Goal: Communication & Community: Participate in discussion

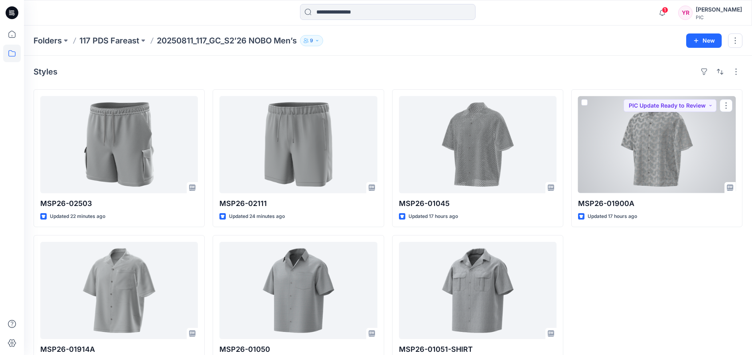
click at [679, 162] on div at bounding box center [657, 144] width 158 height 97
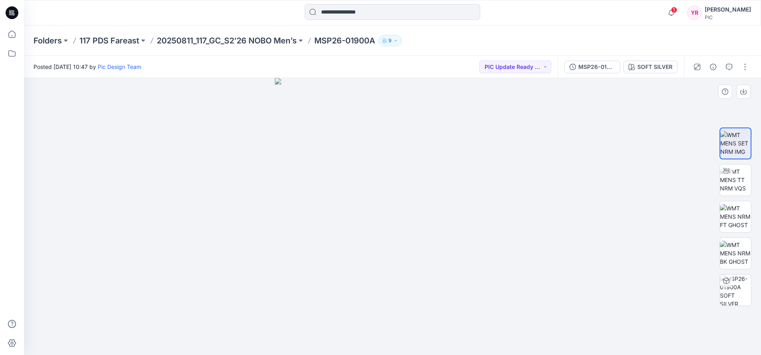
click at [570, 171] on div at bounding box center [392, 216] width 737 height 277
click at [751, 176] on img at bounding box center [735, 180] width 31 height 25
drag, startPoint x: 393, startPoint y: 347, endPoint x: 530, endPoint y: 342, distance: 136.9
click at [530, 342] on div at bounding box center [392, 216] width 737 height 277
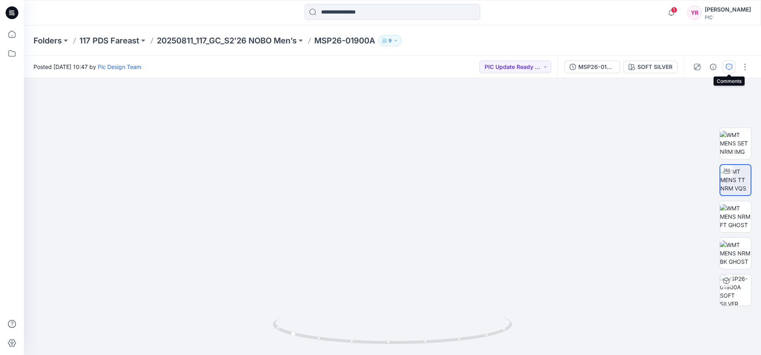
click at [732, 65] on icon "button" at bounding box center [729, 67] width 6 height 6
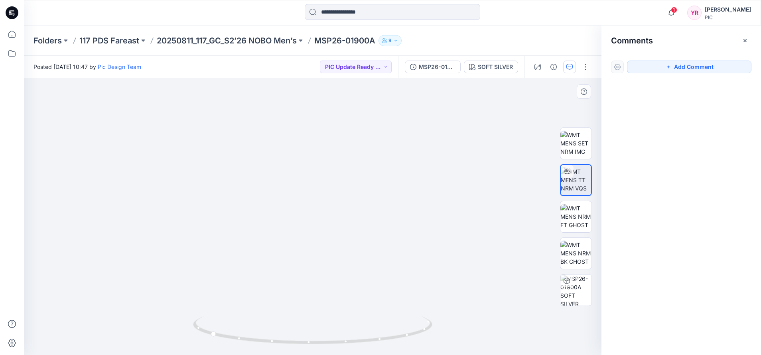
click at [315, 302] on img at bounding box center [313, 175] width 441 height 359
click at [717, 68] on button "Add Comment" at bounding box center [689, 67] width 124 height 13
click at [313, 310] on div "1" at bounding box center [313, 216] width 578 height 277
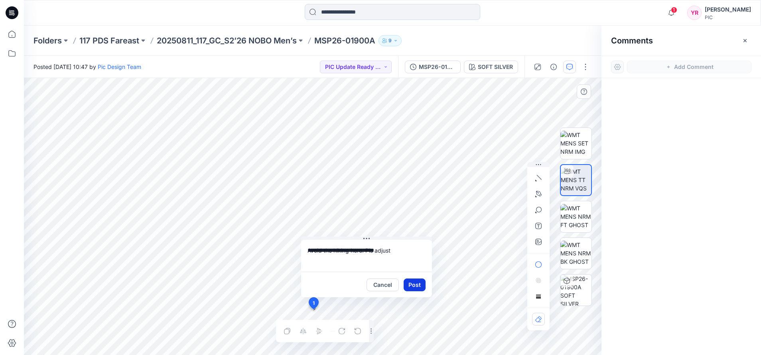
type textarea "**********"
drag, startPoint x: 407, startPoint y: 285, endPoint x: 419, endPoint y: 285, distance: 12.0
click at [409, 285] on button "Post" at bounding box center [415, 285] width 22 height 13
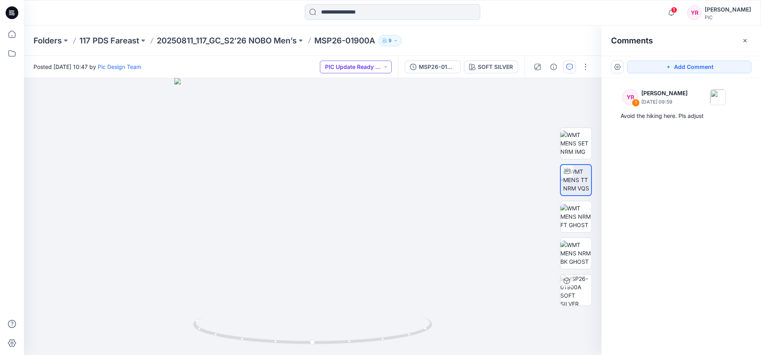
click at [383, 69] on button "PIC Update Ready to Review" at bounding box center [356, 67] width 72 height 13
drag, startPoint x: 445, startPoint y: 263, endPoint x: 237, endPoint y: 258, distance: 207.5
click at [237, 258] on img at bounding box center [313, 165] width 482 height 380
drag, startPoint x: 313, startPoint y: 345, endPoint x: 602, endPoint y: 326, distance: 289.9
click at [602, 326] on div "SOFT SILVER Loading... Material Properties Loading... 2 Comments Add Comment YR…" at bounding box center [392, 216] width 737 height 277
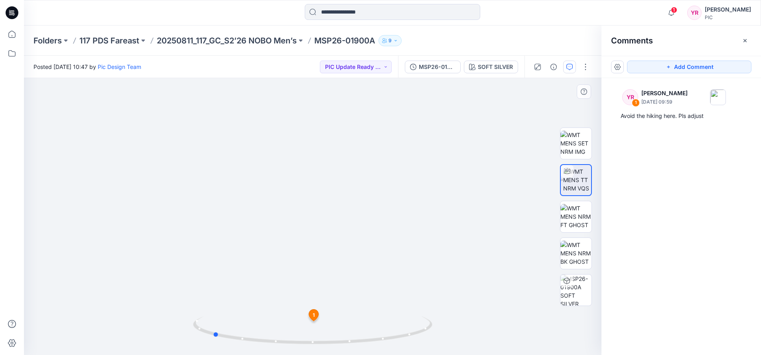
drag, startPoint x: 365, startPoint y: 345, endPoint x: 454, endPoint y: 347, distance: 89.0
click at [454, 347] on div at bounding box center [313, 216] width 578 height 277
click at [531, 201] on img at bounding box center [312, 152] width 523 height 405
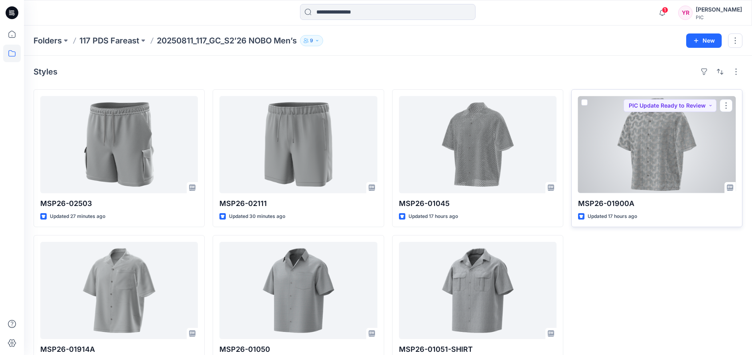
click at [647, 165] on div at bounding box center [657, 144] width 158 height 97
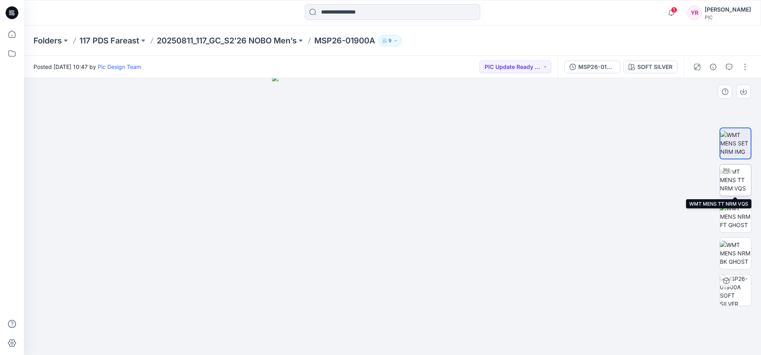
click at [735, 182] on img at bounding box center [735, 180] width 31 height 25
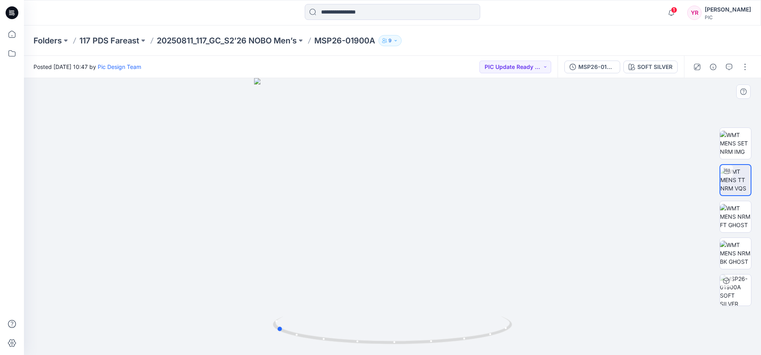
drag, startPoint x: 393, startPoint y: 345, endPoint x: 515, endPoint y: 345, distance: 122.9
click at [515, 345] on div at bounding box center [392, 216] width 737 height 277
drag, startPoint x: 396, startPoint y: 348, endPoint x: 513, endPoint y: 360, distance: 117.9
click at [513, 355] on html "1 Notifications Pic Design Team shared MSP26-02503 in 20250811_117_GC_S2’26 NOB…" at bounding box center [380, 177] width 761 height 355
click at [743, 138] on img at bounding box center [735, 143] width 31 height 25
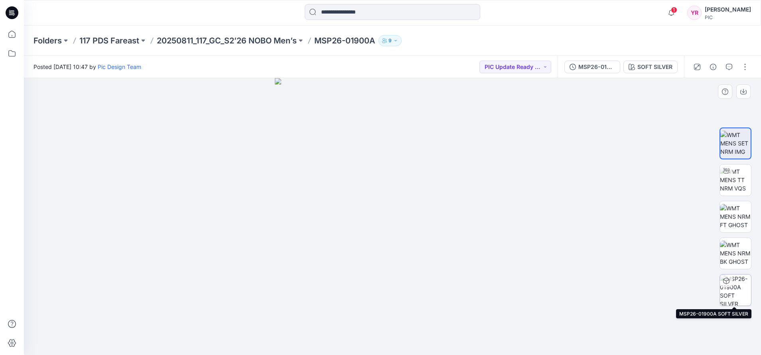
click at [735, 289] on img at bounding box center [735, 290] width 31 height 31
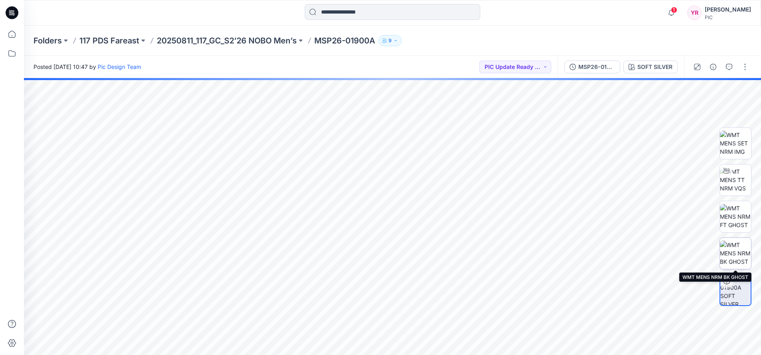
click at [727, 251] on img at bounding box center [735, 253] width 31 height 25
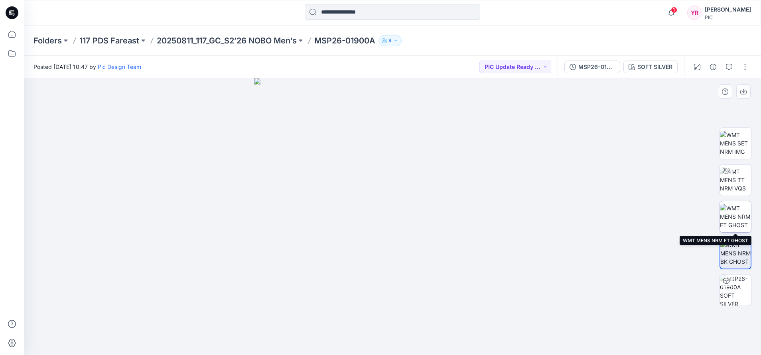
click at [738, 220] on img at bounding box center [735, 216] width 31 height 25
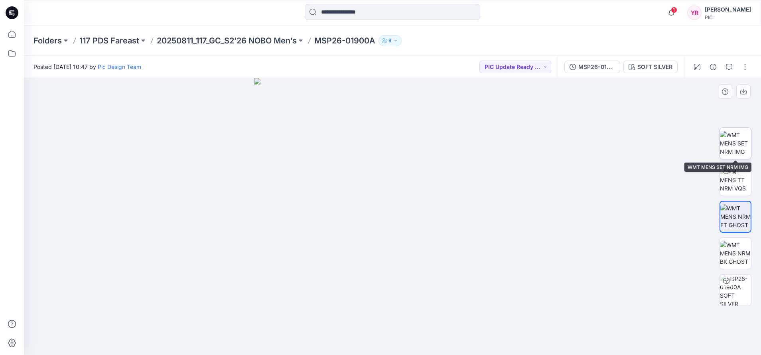
click at [741, 141] on img at bounding box center [735, 143] width 31 height 25
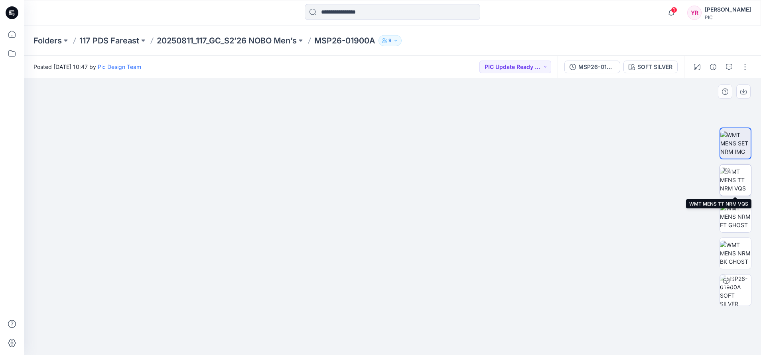
click at [736, 178] on img at bounding box center [735, 180] width 31 height 25
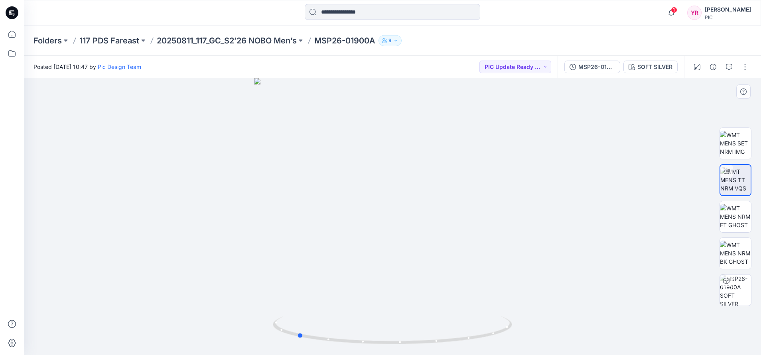
drag, startPoint x: 392, startPoint y: 344, endPoint x: 536, endPoint y: 332, distance: 144.6
click at [536, 332] on div at bounding box center [392, 216] width 737 height 277
click at [732, 68] on icon "button" at bounding box center [729, 67] width 6 height 6
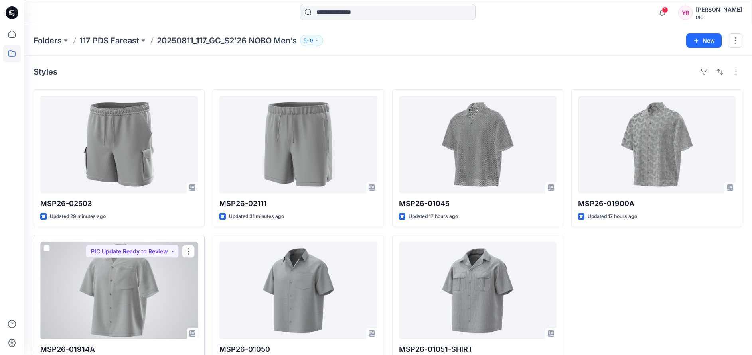
click at [100, 308] on div at bounding box center [119, 290] width 158 height 97
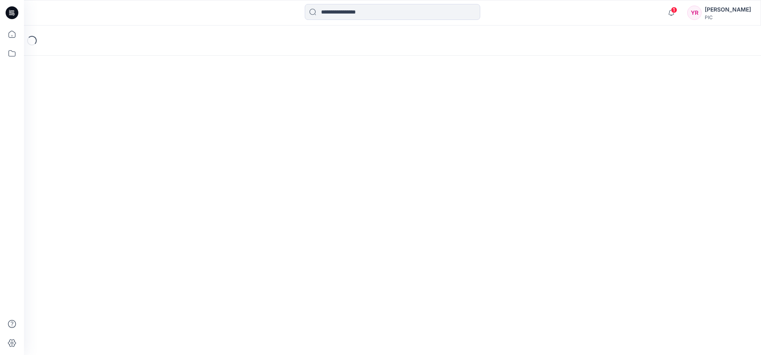
click at [100, 308] on div "Loading..." at bounding box center [392, 191] width 737 height 330
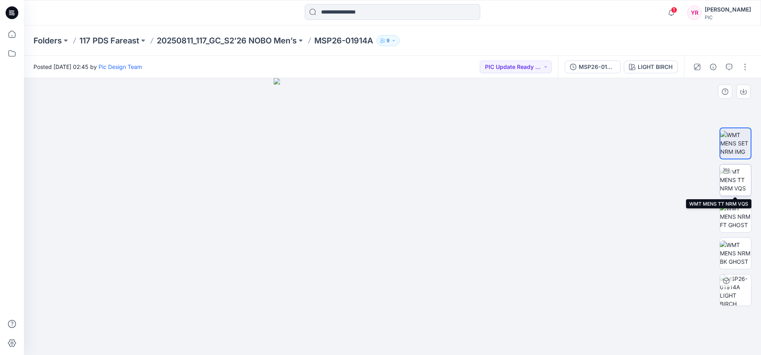
click at [740, 177] on img at bounding box center [735, 180] width 31 height 25
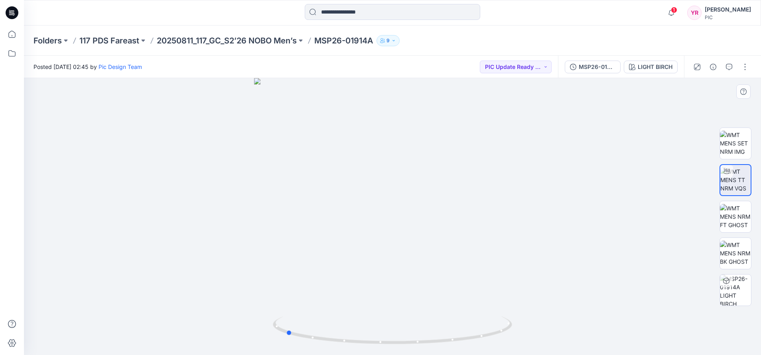
drag, startPoint x: 397, startPoint y: 346, endPoint x: 529, endPoint y: 348, distance: 132.5
click at [529, 348] on div at bounding box center [392, 216] width 737 height 277
click at [727, 67] on icon "button" at bounding box center [729, 67] width 6 height 6
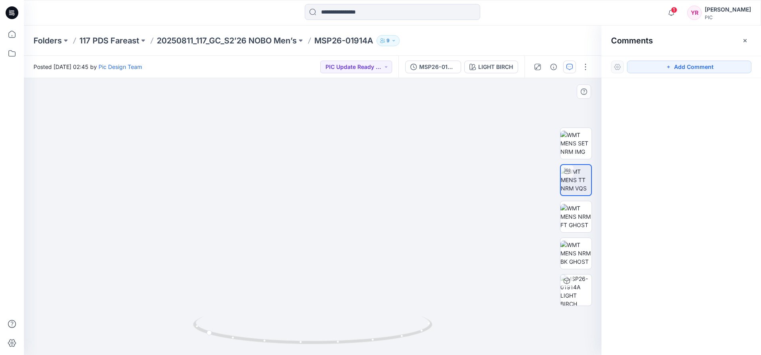
click at [314, 304] on img at bounding box center [313, 175] width 441 height 359
click at [315, 298] on img at bounding box center [313, 175] width 441 height 359
click at [674, 65] on button "Add Comment" at bounding box center [689, 67] width 124 height 13
click at [316, 309] on div "1" at bounding box center [313, 216] width 578 height 277
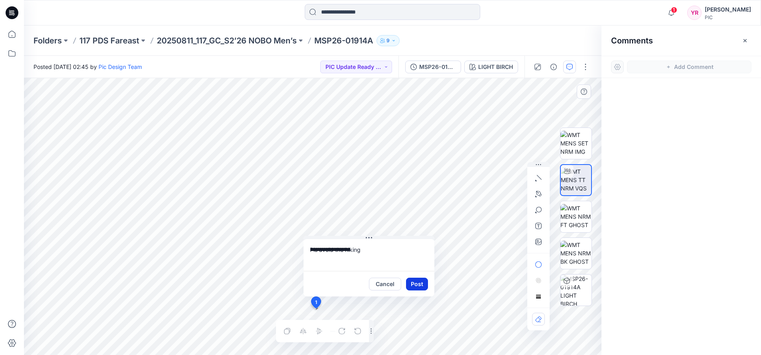
type textarea "**********"
click at [421, 284] on button "Post" at bounding box center [417, 284] width 22 height 13
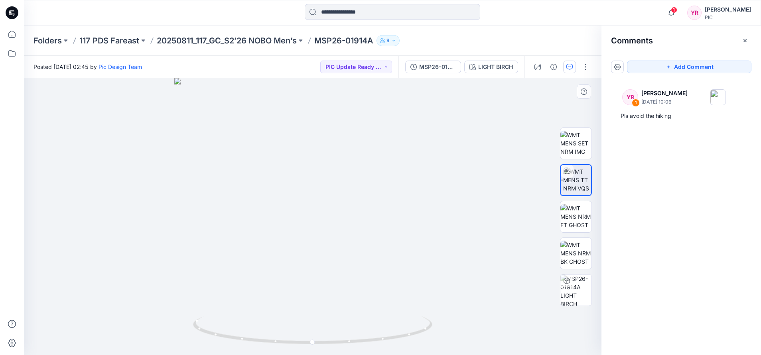
click at [346, 195] on img at bounding box center [312, 216] width 277 height 277
click at [678, 63] on button "Add Comment" at bounding box center [689, 67] width 124 height 13
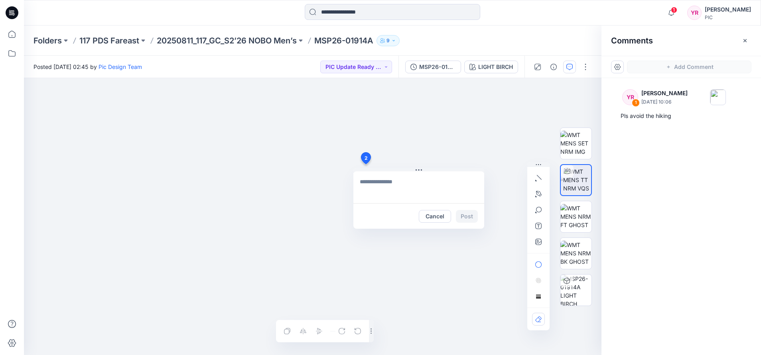
click at [365, 164] on div "2 Cancel Post Layer 1" at bounding box center [313, 216] width 578 height 277
click at [438, 213] on button "Cancel" at bounding box center [435, 216] width 32 height 13
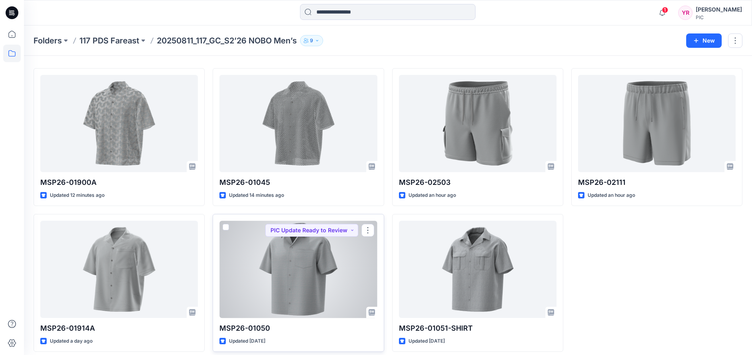
scroll to position [28, 0]
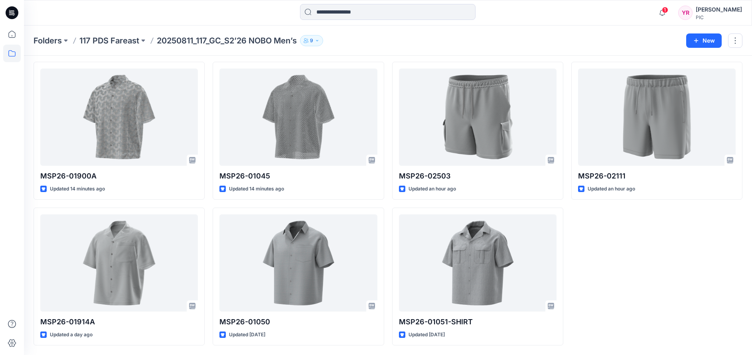
click at [671, 306] on div "MSP26-02111 Updated an hour ago" at bounding box center [656, 204] width 171 height 284
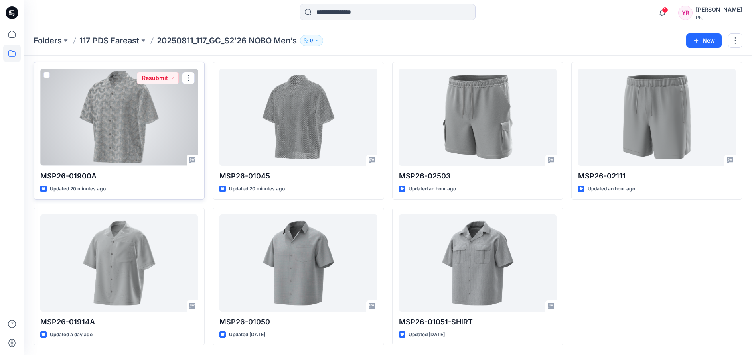
click at [118, 113] on div at bounding box center [119, 117] width 158 height 97
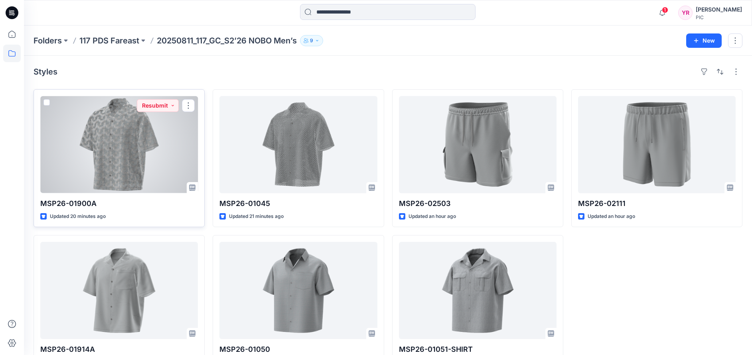
click at [151, 156] on div at bounding box center [119, 144] width 158 height 97
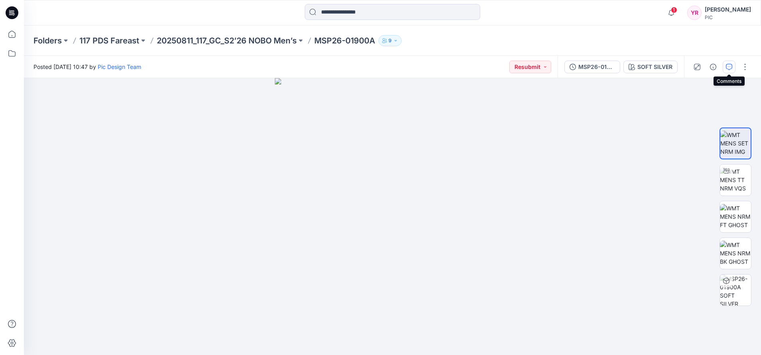
click at [730, 67] on icon "button" at bounding box center [729, 67] width 6 height 6
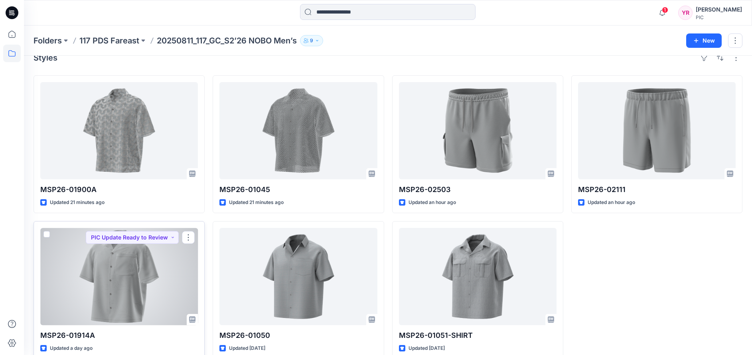
scroll to position [28, 0]
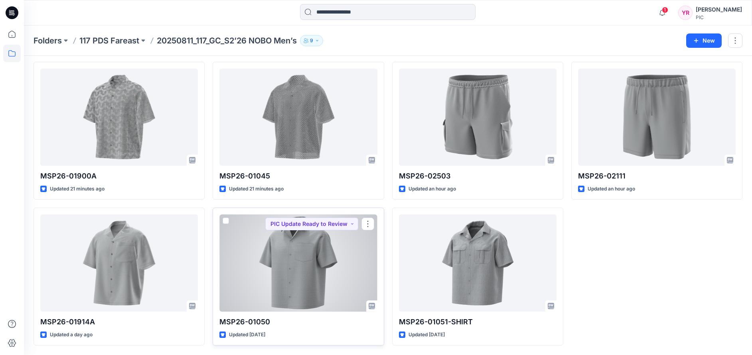
click at [325, 298] on div at bounding box center [298, 263] width 158 height 97
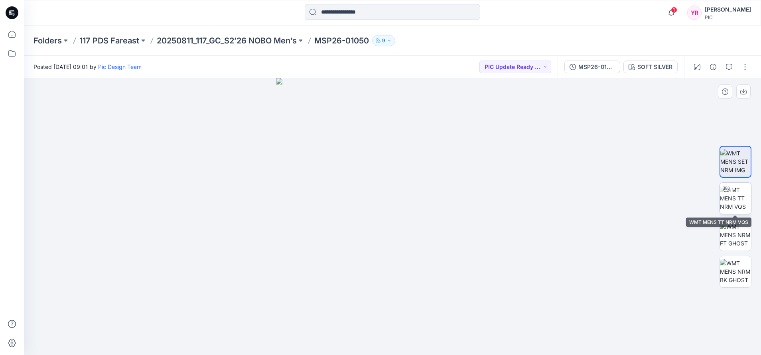
click at [739, 202] on img at bounding box center [735, 198] width 31 height 25
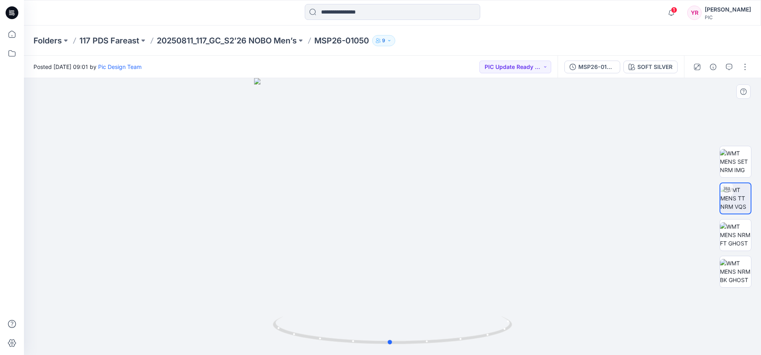
drag, startPoint x: 394, startPoint y: 346, endPoint x: 631, endPoint y: 268, distance: 249.4
click at [631, 268] on div at bounding box center [392, 216] width 737 height 277
drag, startPoint x: 391, startPoint y: 346, endPoint x: 531, endPoint y: 332, distance: 140.7
click at [531, 332] on div at bounding box center [392, 216] width 737 height 277
drag, startPoint x: 430, startPoint y: 347, endPoint x: 559, endPoint y: 325, distance: 131.6
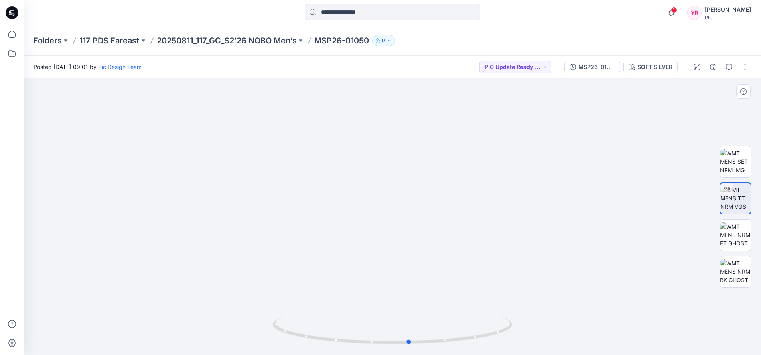
click at [559, 325] on div at bounding box center [392, 216] width 737 height 277
click at [743, 160] on img at bounding box center [735, 161] width 31 height 25
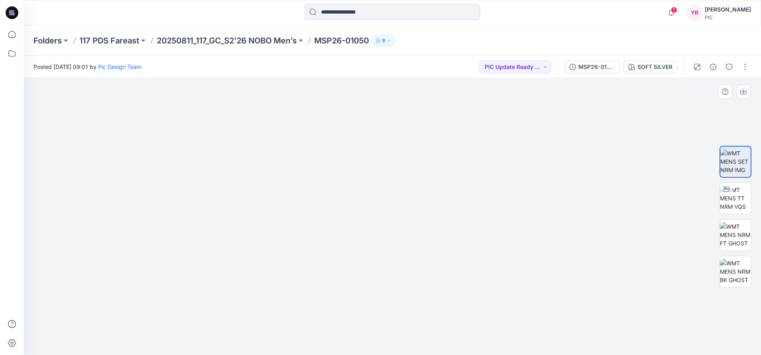
drag, startPoint x: 470, startPoint y: 310, endPoint x: 424, endPoint y: 208, distance: 111.9
click at [424, 208] on img at bounding box center [392, 201] width 259 height 308
click at [727, 65] on icon "button" at bounding box center [729, 67] width 6 height 6
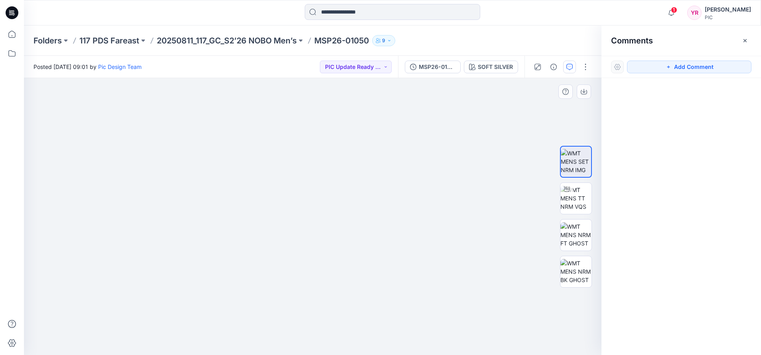
click at [395, 339] on img at bounding box center [312, 201] width 259 height 308
click at [681, 64] on button "Add Comment" at bounding box center [689, 67] width 124 height 13
click at [400, 347] on div "1" at bounding box center [313, 216] width 578 height 277
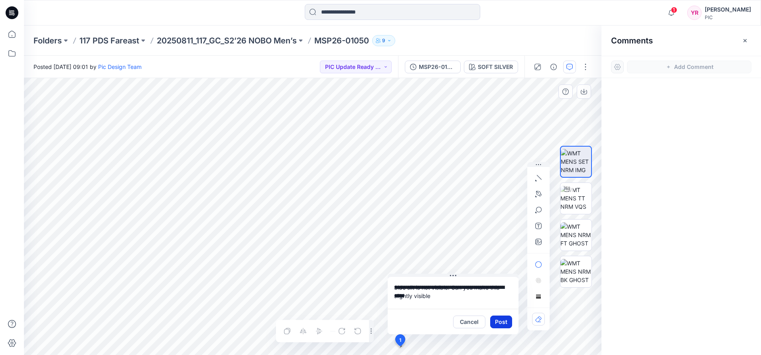
type textarea "**********"
click at [502, 321] on button "Post" at bounding box center [501, 322] width 22 height 13
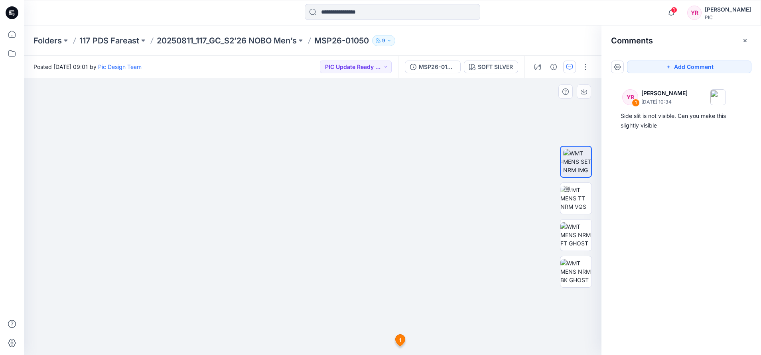
click at [471, 247] on div at bounding box center [313, 216] width 578 height 277
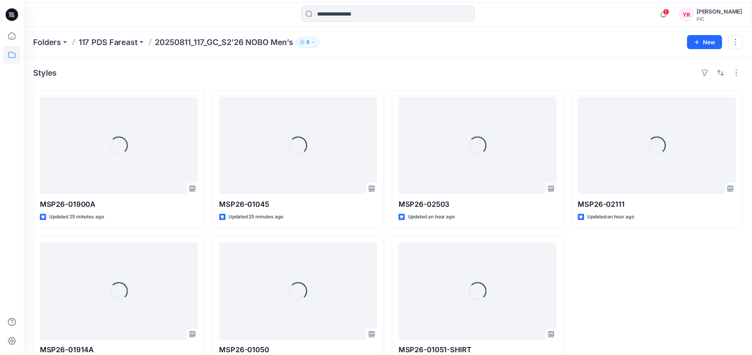
scroll to position [28, 0]
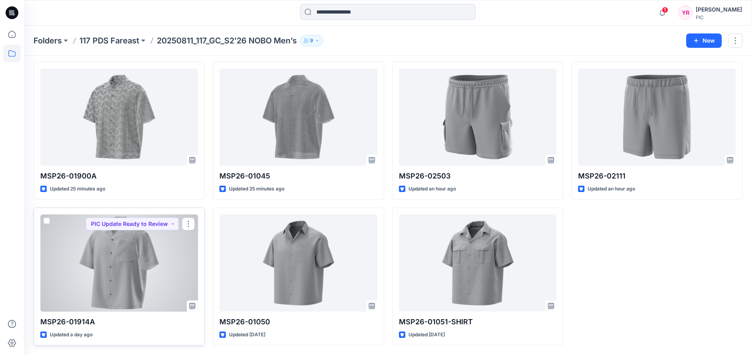
click at [150, 276] on div at bounding box center [119, 263] width 158 height 97
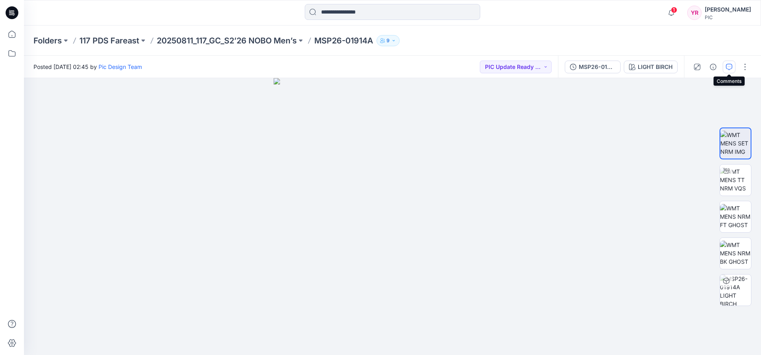
click at [731, 66] on icon "button" at bounding box center [729, 67] width 6 height 6
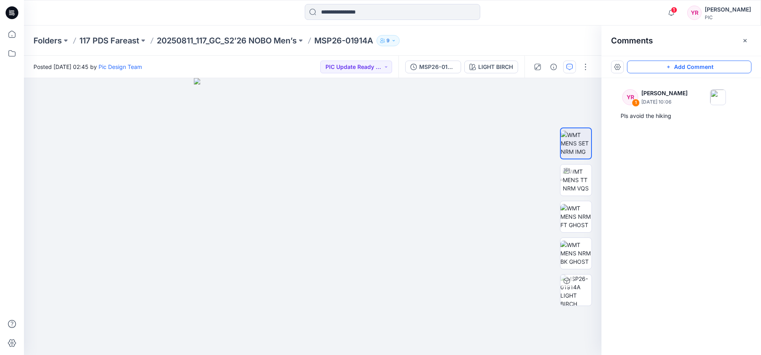
click at [697, 69] on button "Add Comment" at bounding box center [689, 67] width 124 height 13
click at [334, 190] on div "2" at bounding box center [313, 216] width 578 height 277
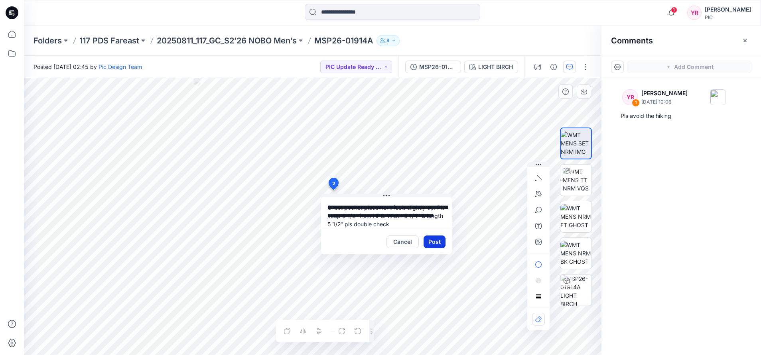
type textarea "**********"
click at [435, 244] on button "Post" at bounding box center [435, 242] width 22 height 13
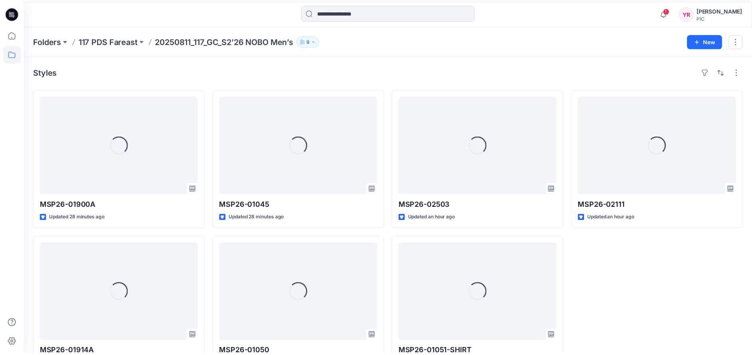
scroll to position [28, 0]
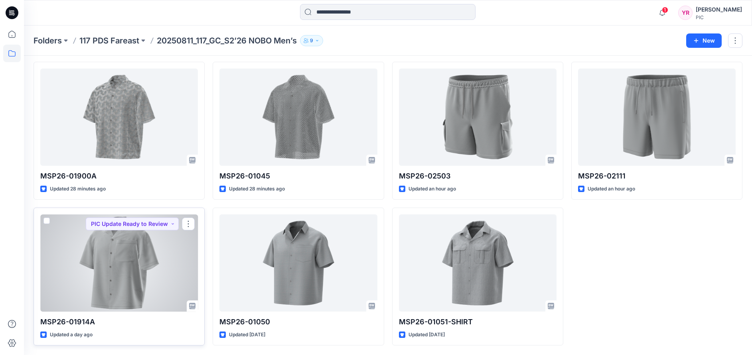
click at [130, 267] on div at bounding box center [119, 263] width 158 height 97
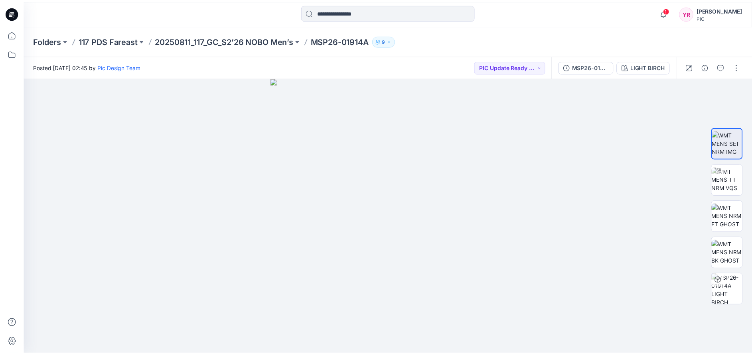
scroll to position [28, 0]
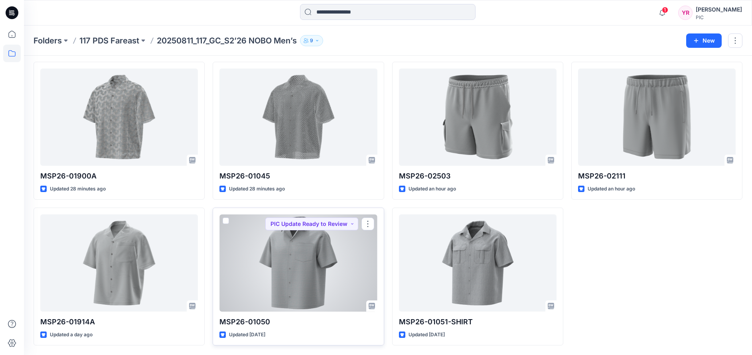
click at [303, 284] on div at bounding box center [298, 263] width 158 height 97
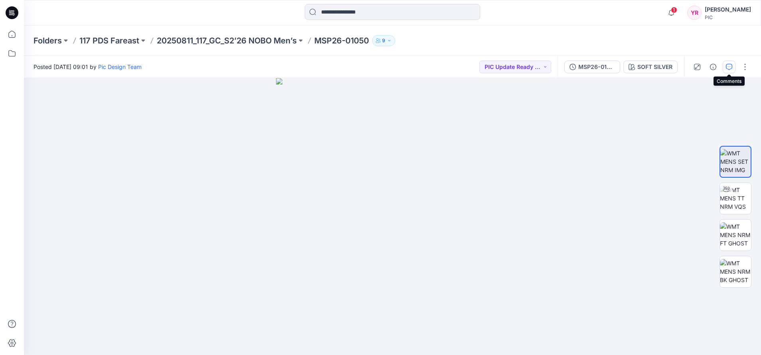
click at [729, 67] on icon "button" at bounding box center [729, 67] width 6 height 6
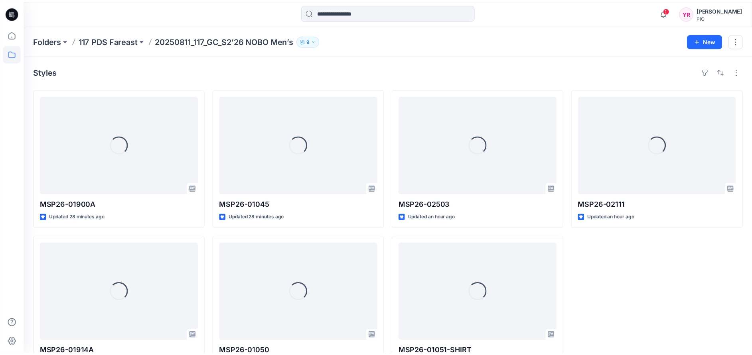
scroll to position [28, 0]
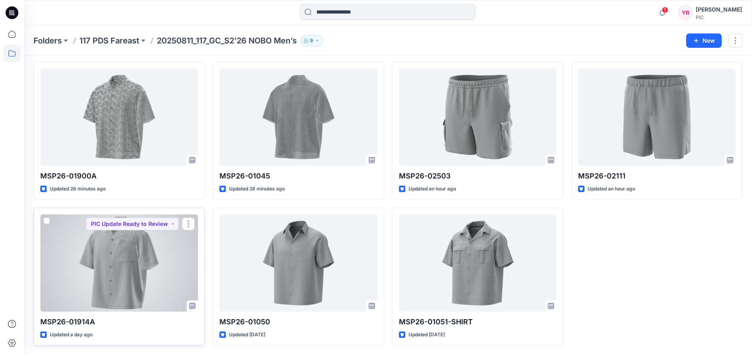
click at [131, 268] on div at bounding box center [119, 263] width 158 height 97
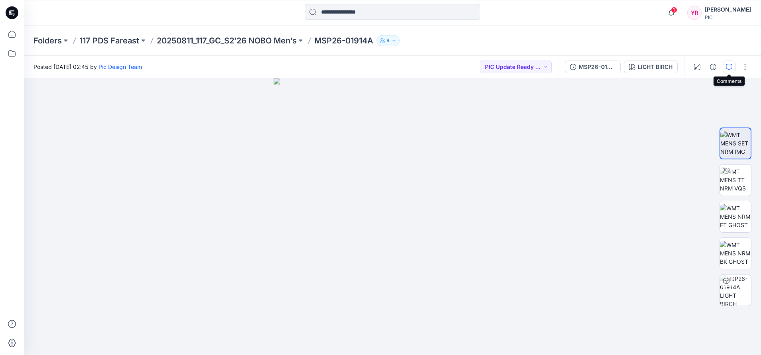
click at [729, 65] on icon "button" at bounding box center [729, 67] width 6 height 6
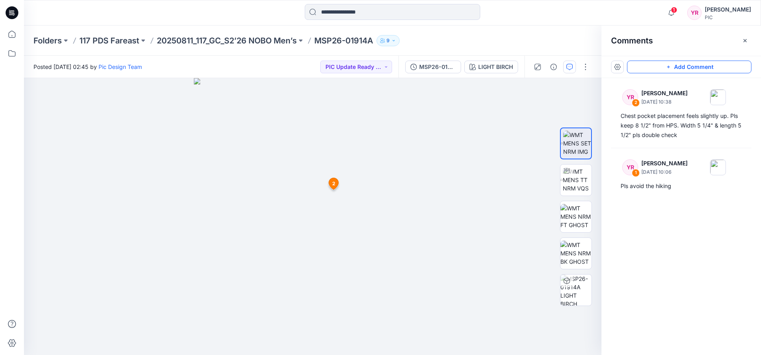
click at [691, 65] on button "Add Comment" at bounding box center [689, 67] width 124 height 13
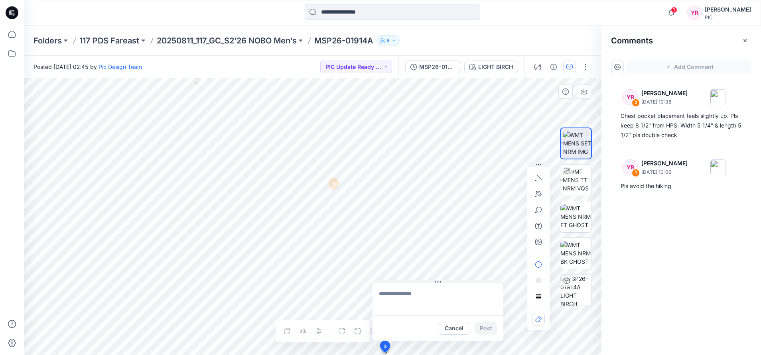
click at [385, 353] on div "3 Cancel Post 2 YR Yeshmi Randike August 15, 2025 10:38 Chest pocket placement …" at bounding box center [313, 216] width 578 height 277
type textarea "**********"
click at [486, 327] on button "Post" at bounding box center [486, 328] width 22 height 13
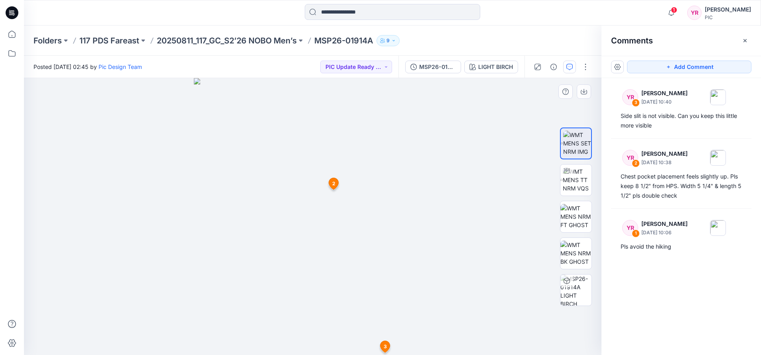
click at [319, 170] on img at bounding box center [313, 216] width 238 height 277
click at [685, 66] on button "Add Comment" at bounding box center [689, 67] width 124 height 13
click at [349, 223] on div "4 2 YR Yeshmi Randike August 15, 2025 10:38 Chest pocket placement feels slight…" at bounding box center [313, 216] width 578 height 277
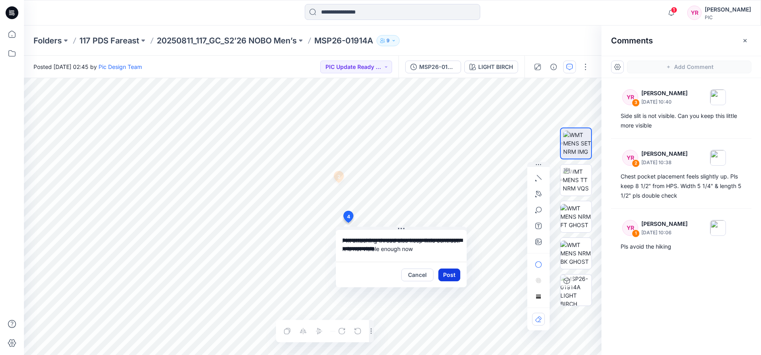
type textarea "**********"
click at [447, 276] on button "Post" at bounding box center [449, 275] width 22 height 13
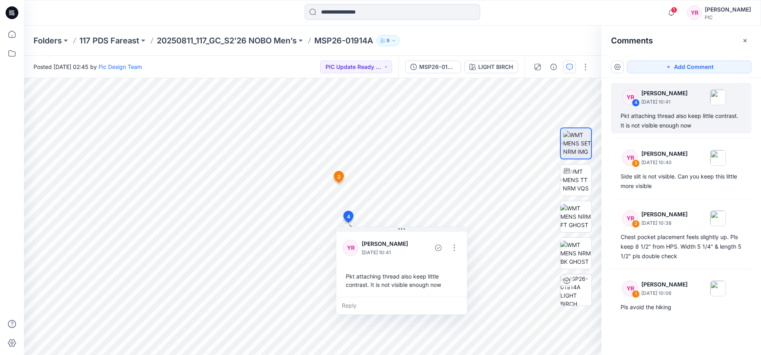
drag, startPoint x: 668, startPoint y: 65, endPoint x: 644, endPoint y: 78, distance: 27.0
click at [668, 65] on icon "button" at bounding box center [669, 67] width 6 height 6
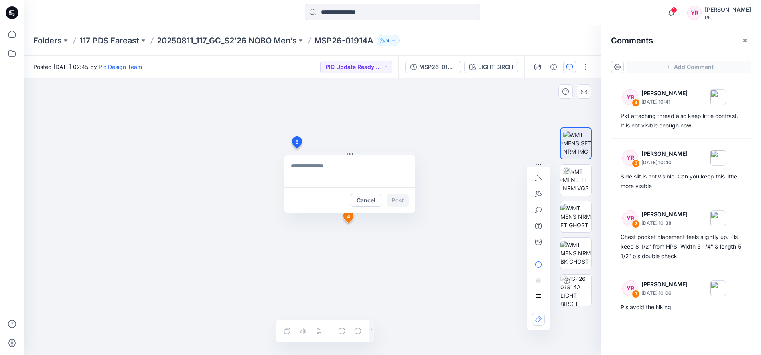
click at [296, 148] on div "5 Cancel Post 2 YR Yeshmi Randike August 15, 2025 10:38 Chest pocket placement …" at bounding box center [313, 216] width 578 height 277
type textarea "**********"
click at [399, 201] on button "Post" at bounding box center [398, 200] width 22 height 13
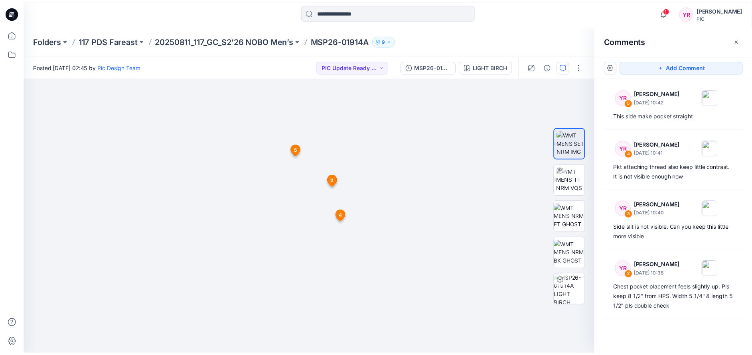
scroll to position [28, 0]
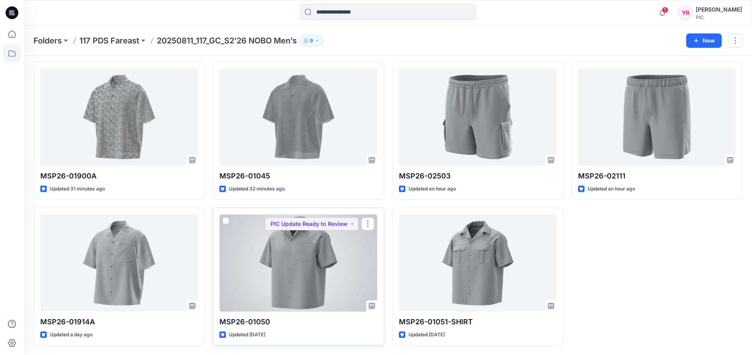
click at [331, 296] on div at bounding box center [298, 263] width 158 height 97
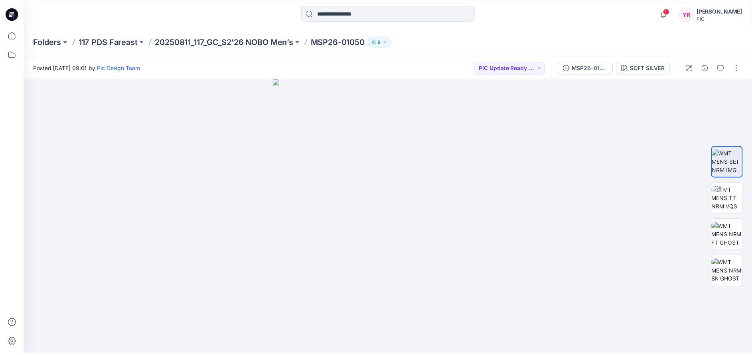
scroll to position [28, 0]
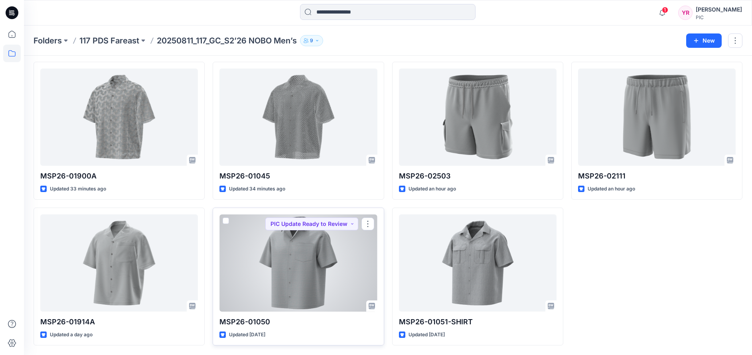
click at [287, 286] on div at bounding box center [298, 263] width 158 height 97
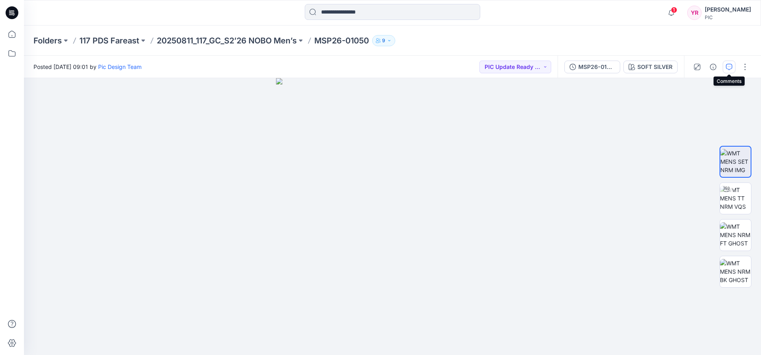
click at [729, 65] on icon "button" at bounding box center [729, 67] width 6 height 6
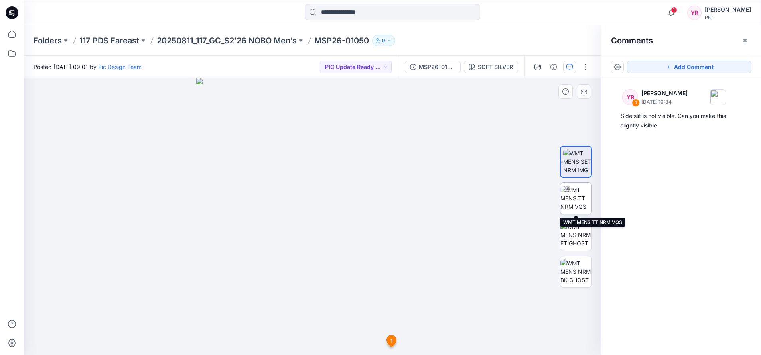
click at [586, 206] on img at bounding box center [576, 198] width 31 height 25
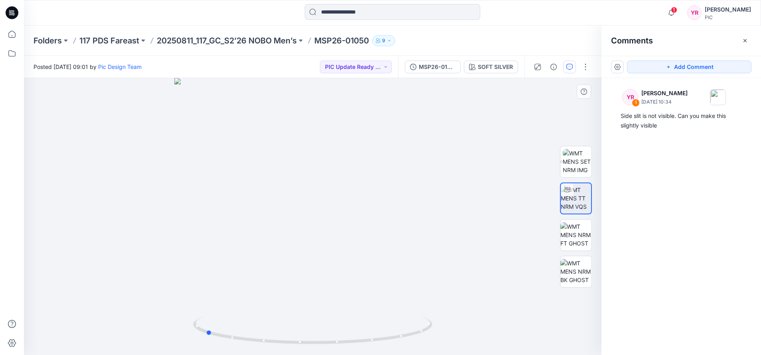
drag, startPoint x: 317, startPoint y: 346, endPoint x: 449, endPoint y: 327, distance: 133.4
click at [449, 327] on div at bounding box center [313, 216] width 578 height 277
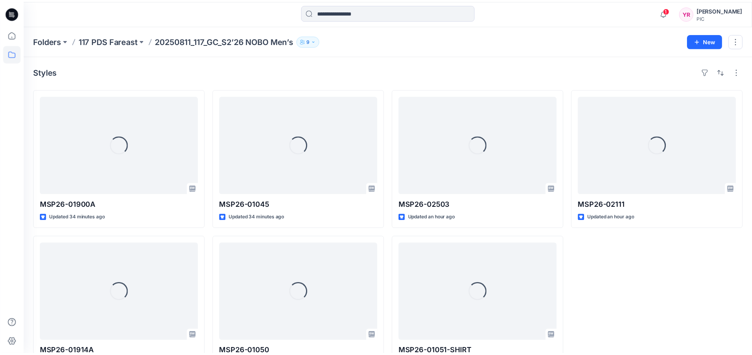
scroll to position [28, 0]
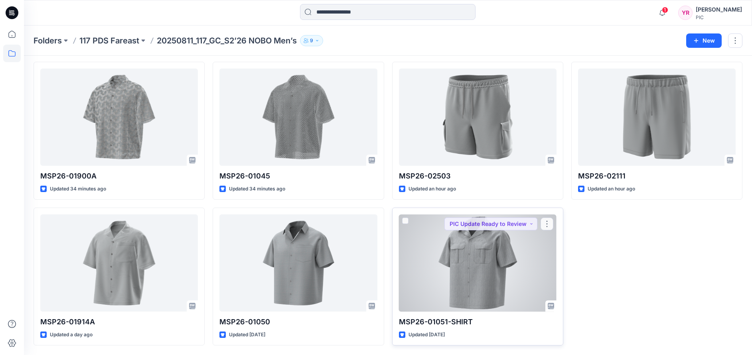
click at [493, 299] on div at bounding box center [478, 263] width 158 height 97
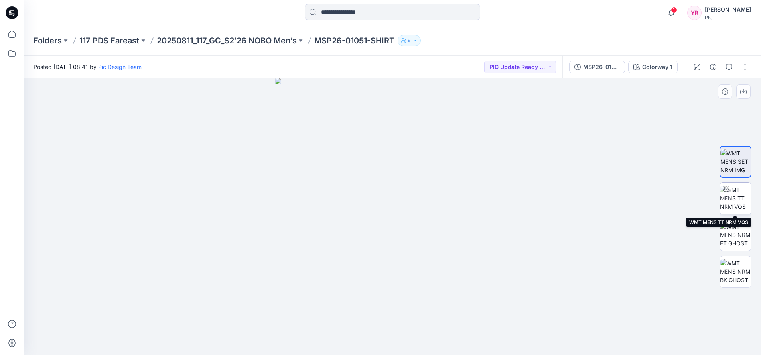
click at [742, 205] on img at bounding box center [735, 198] width 31 height 25
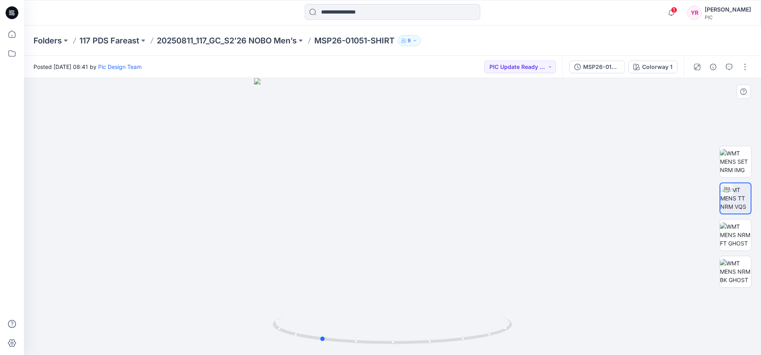
drag, startPoint x: 394, startPoint y: 346, endPoint x: 561, endPoint y: 297, distance: 174.2
click at [561, 297] on div at bounding box center [392, 216] width 737 height 277
drag, startPoint x: 325, startPoint y: 340, endPoint x: 419, endPoint y: 332, distance: 94.8
click at [419, 332] on icon at bounding box center [393, 332] width 241 height 30
click at [737, 167] on img at bounding box center [735, 161] width 31 height 25
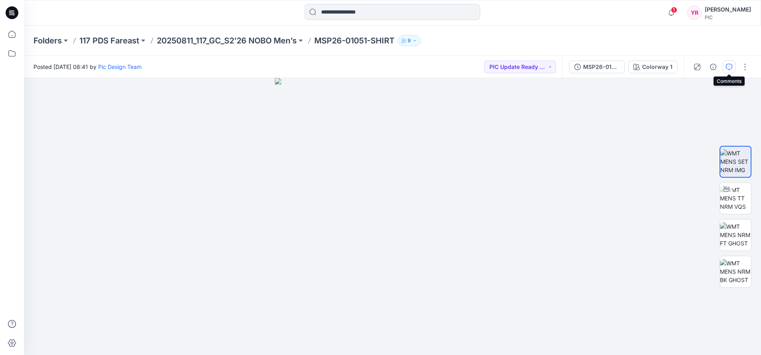
click at [728, 66] on icon "button" at bounding box center [729, 67] width 6 height 6
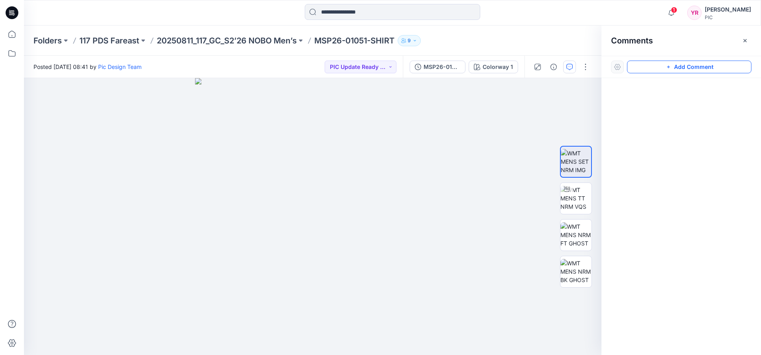
click at [660, 70] on button "Add Comment" at bounding box center [689, 67] width 124 height 13
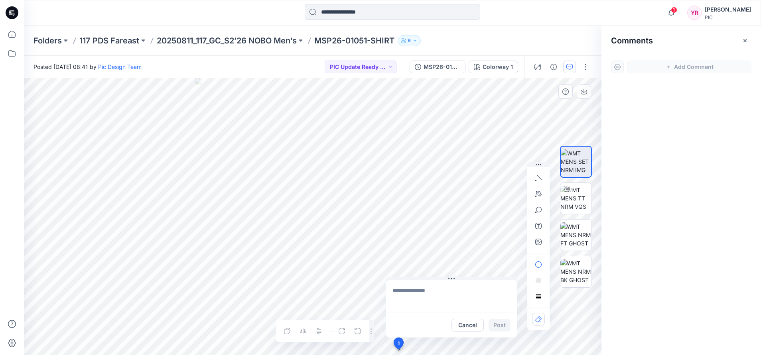
click at [398, 350] on div "1 Cancel Post Layer 1" at bounding box center [313, 216] width 578 height 277
type textarea "*"
type textarea "**********"
click at [504, 327] on button "Post" at bounding box center [500, 325] width 22 height 13
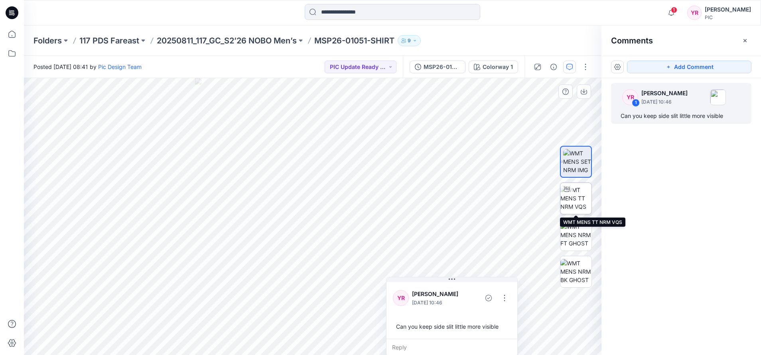
click at [580, 196] on img at bounding box center [576, 198] width 31 height 25
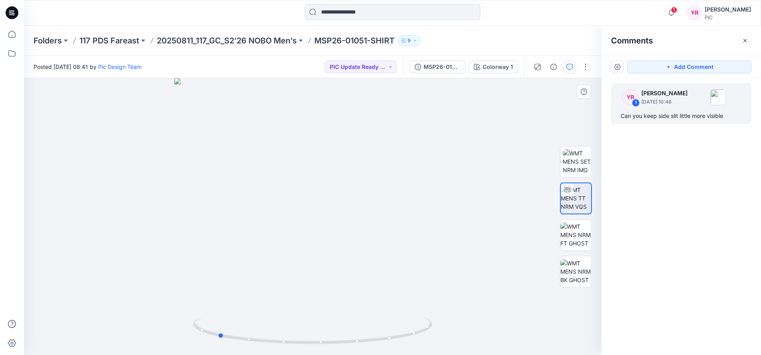
drag, startPoint x: 314, startPoint y: 343, endPoint x: 459, endPoint y: 330, distance: 145.0
click at [459, 330] on div at bounding box center [313, 216] width 578 height 277
click at [570, 230] on img at bounding box center [576, 235] width 31 height 25
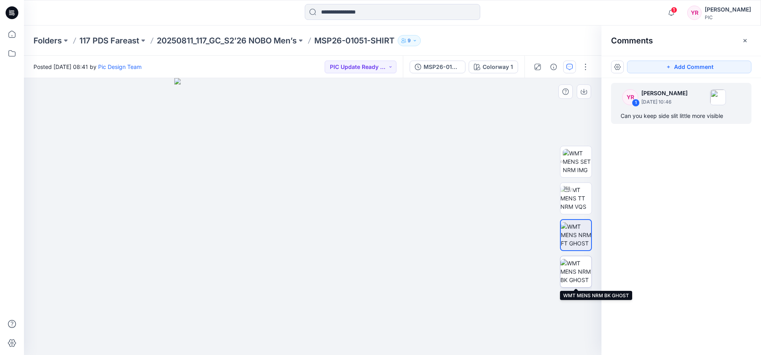
click at [583, 282] on img at bounding box center [576, 271] width 31 height 25
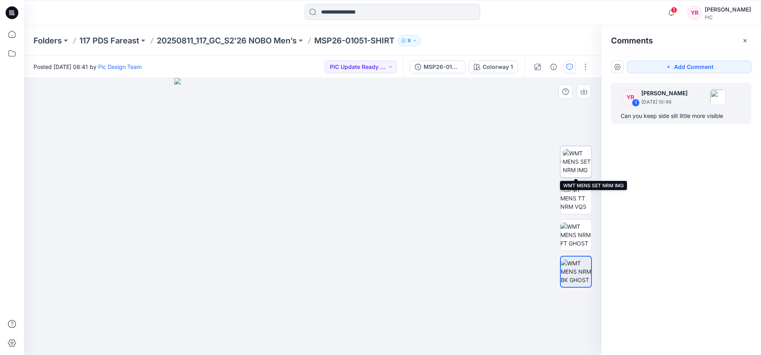
click at [584, 164] on img at bounding box center [577, 161] width 29 height 25
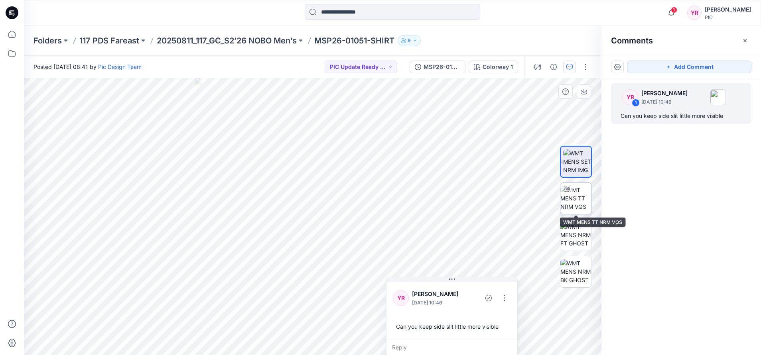
click at [573, 194] on div at bounding box center [567, 189] width 13 height 13
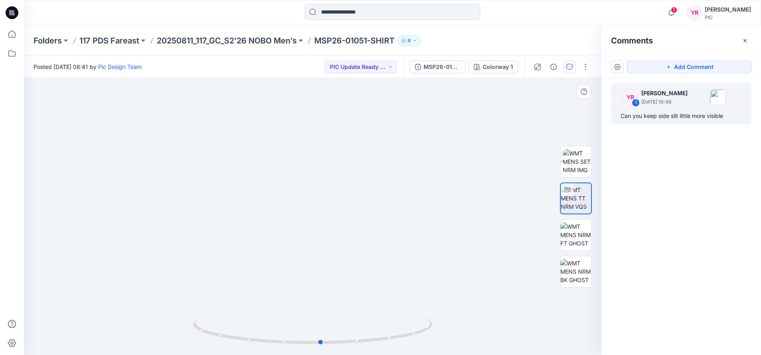
drag, startPoint x: 316, startPoint y: 344, endPoint x: 564, endPoint y: 336, distance: 247.9
click at [564, 336] on div at bounding box center [313, 216] width 578 height 277
drag, startPoint x: 322, startPoint y: 344, endPoint x: 549, endPoint y: 306, distance: 229.8
click at [549, 306] on div at bounding box center [313, 216] width 578 height 277
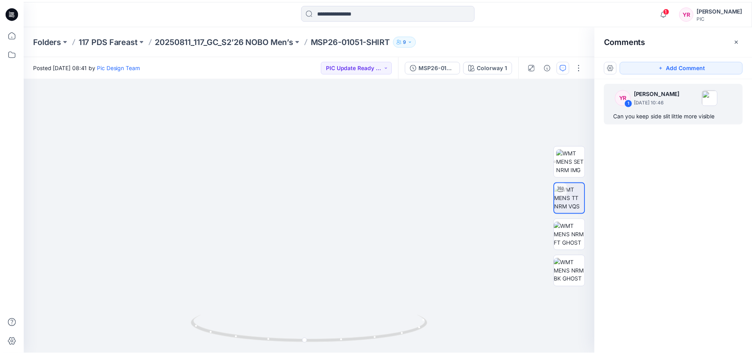
scroll to position [28, 0]
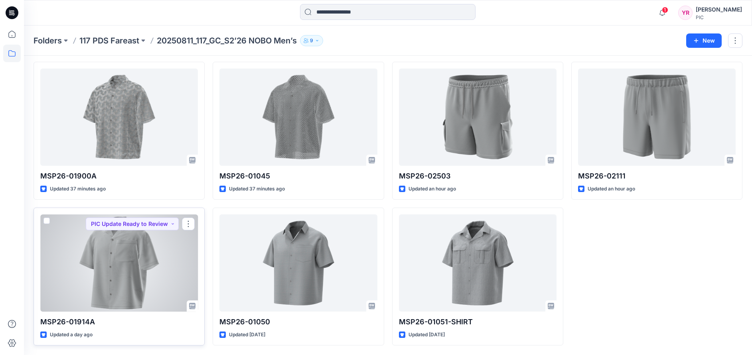
click at [116, 256] on div at bounding box center [119, 263] width 158 height 97
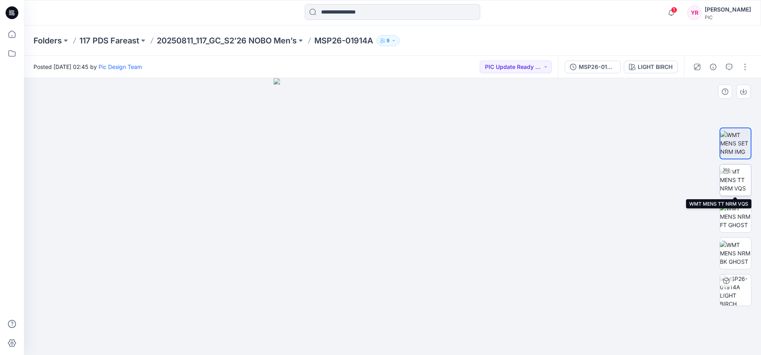
click at [745, 186] on img at bounding box center [735, 180] width 31 height 25
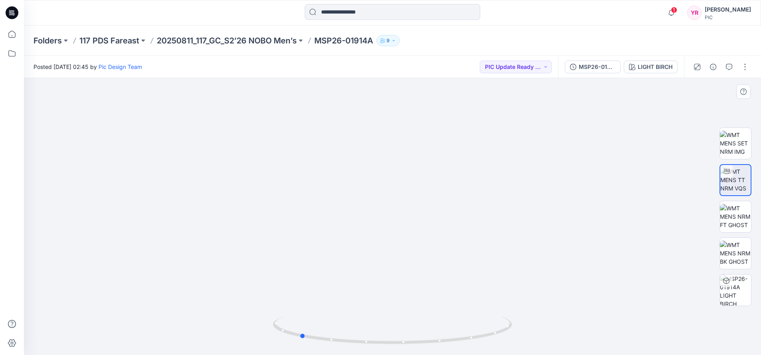
drag, startPoint x: 393, startPoint y: 346, endPoint x: 539, endPoint y: 338, distance: 146.6
click at [539, 338] on div at bounding box center [392, 216] width 737 height 277
click at [729, 64] on icon "button" at bounding box center [729, 67] width 6 height 6
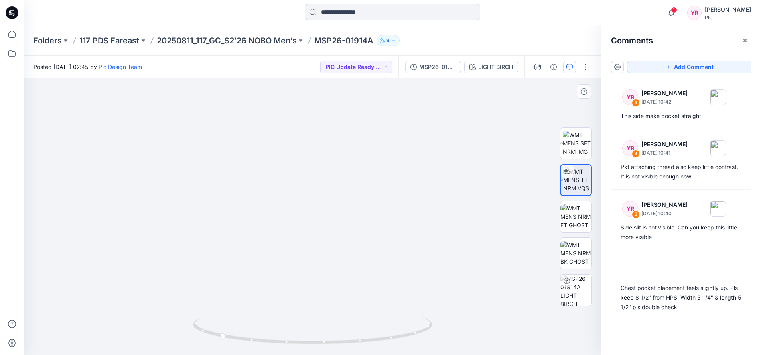
click at [339, 107] on img at bounding box center [312, 153] width 533 height 405
click at [658, 66] on button "Add Comment" at bounding box center [689, 67] width 124 height 13
click at [336, 115] on div "6" at bounding box center [313, 216] width 578 height 277
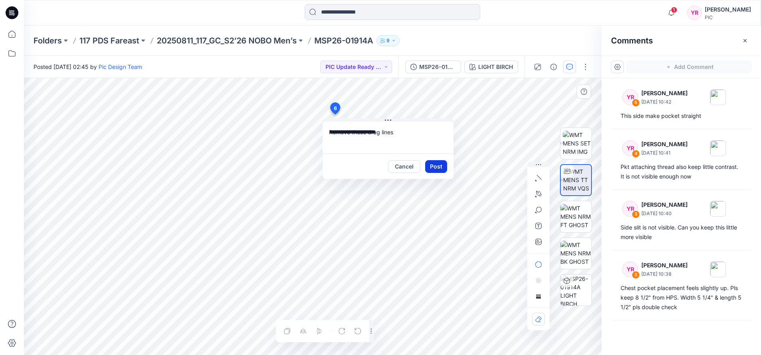
type textarea "**********"
click at [438, 167] on button "Post" at bounding box center [436, 166] width 22 height 13
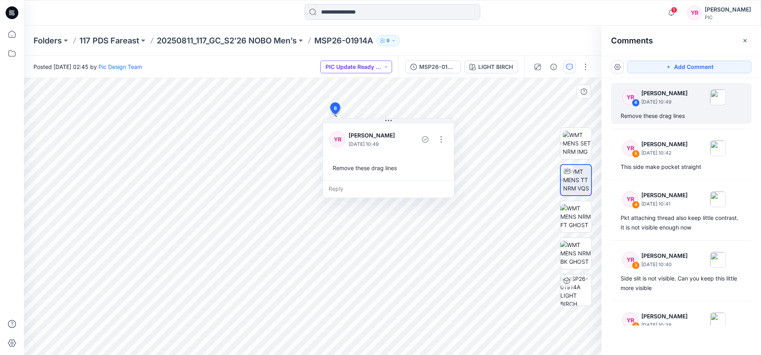
click at [383, 65] on button "PIC Update Ready to Review" at bounding box center [356, 67] width 72 height 13
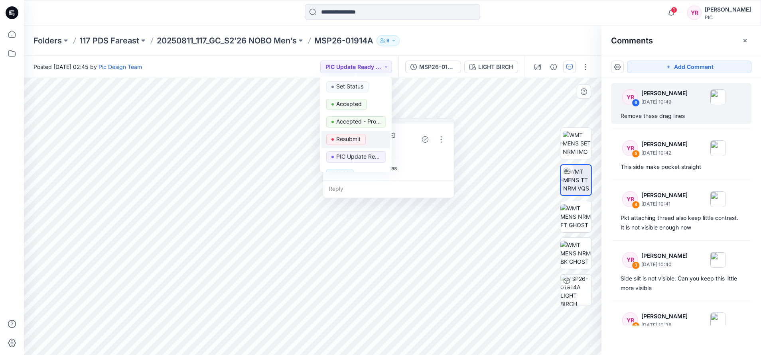
click at [354, 137] on p "Resubmit" at bounding box center [348, 139] width 24 height 10
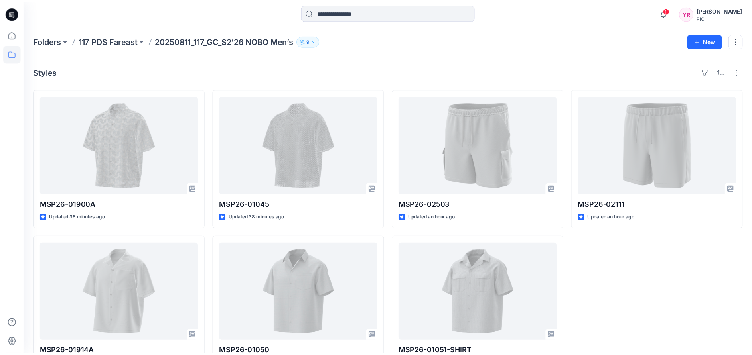
scroll to position [28, 0]
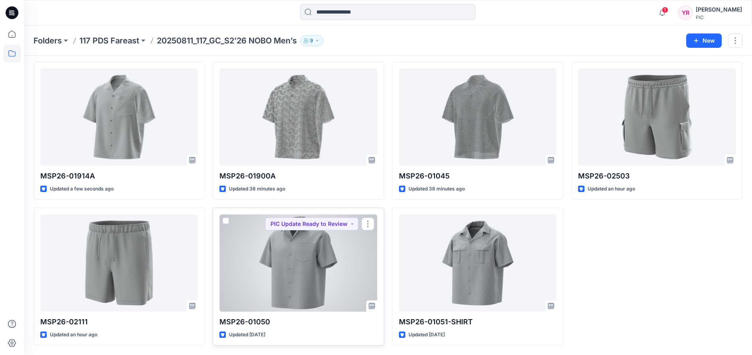
click at [312, 261] on div at bounding box center [298, 263] width 158 height 97
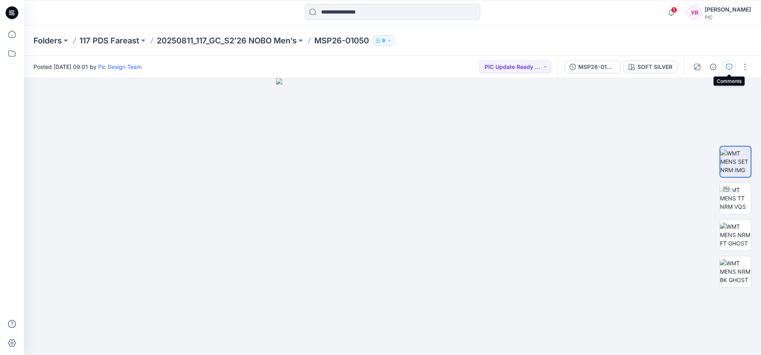
click at [728, 67] on icon "button" at bounding box center [729, 67] width 6 height 6
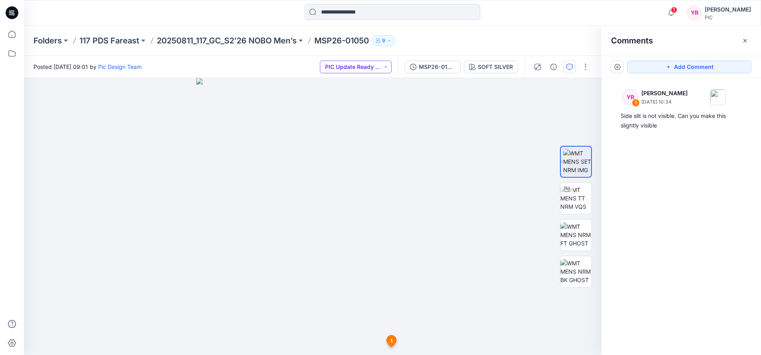
click at [384, 66] on button "PIC Update Ready to Review" at bounding box center [356, 67] width 72 height 13
click at [360, 138] on p "Resubmit" at bounding box center [348, 139] width 24 height 10
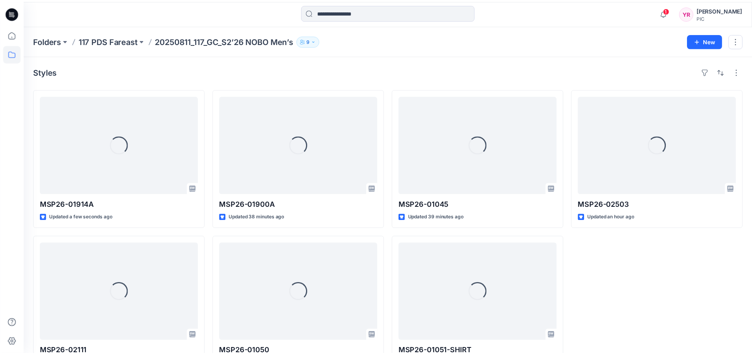
scroll to position [28, 0]
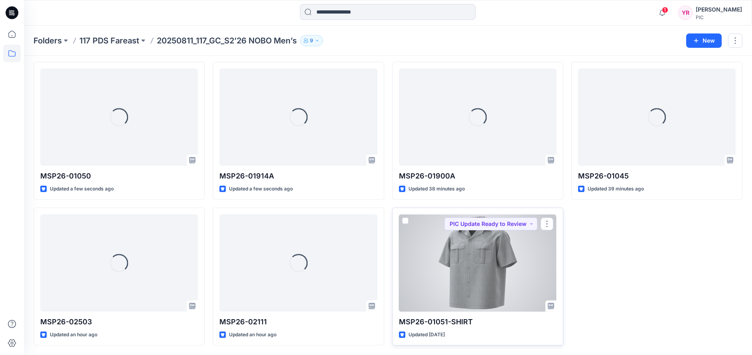
click at [526, 279] on div at bounding box center [478, 263] width 158 height 97
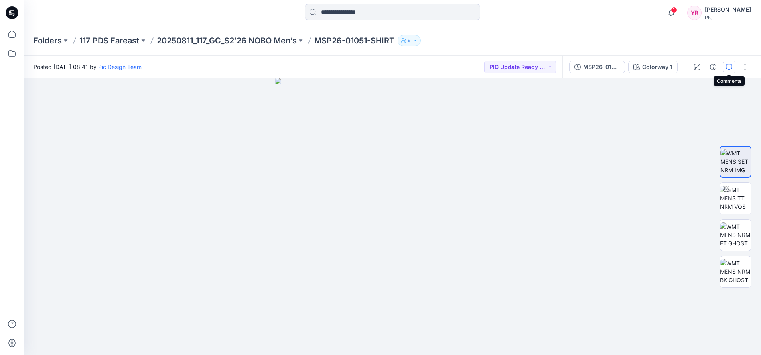
click at [728, 65] on icon "button" at bounding box center [729, 67] width 6 height 6
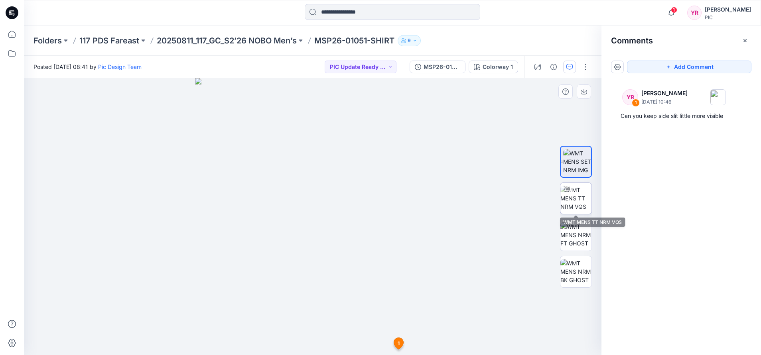
click at [573, 205] on img at bounding box center [576, 198] width 31 height 25
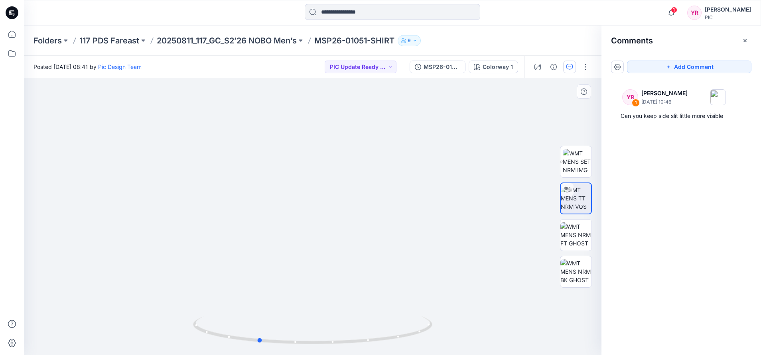
drag, startPoint x: 312, startPoint y: 344, endPoint x: 497, endPoint y: 267, distance: 200.1
click at [497, 267] on div at bounding box center [313, 216] width 578 height 277
drag, startPoint x: 297, startPoint y: 347, endPoint x: 549, endPoint y: 245, distance: 271.9
click at [549, 245] on div at bounding box center [313, 216] width 578 height 277
click at [575, 166] on img at bounding box center [577, 161] width 29 height 25
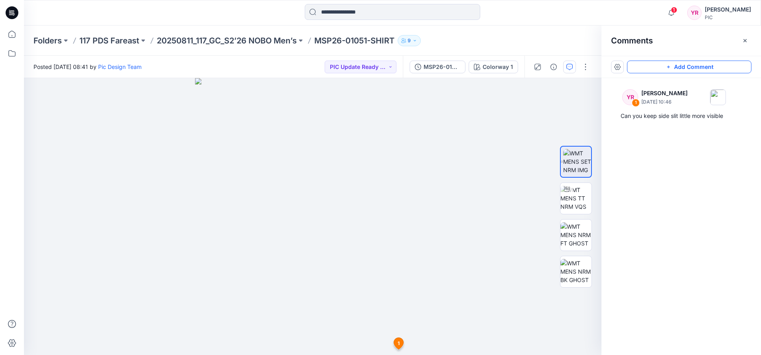
click at [714, 63] on button "Add Comment" at bounding box center [689, 67] width 124 height 13
click at [351, 136] on div "2 1 YR Yeshmi Randike August 15, 2025 10:46 Can you keep side slit little more …" at bounding box center [313, 216] width 578 height 277
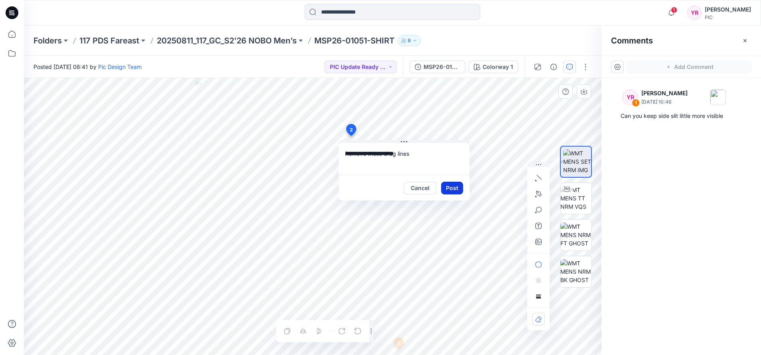
type textarea "**********"
click at [449, 190] on button "Post" at bounding box center [452, 188] width 22 height 13
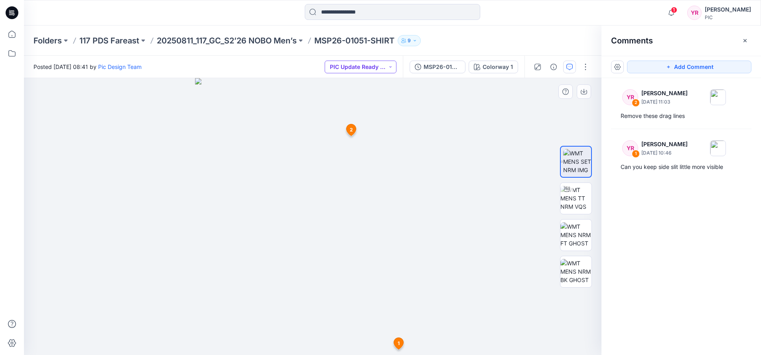
click at [391, 66] on button "PIC Update Ready to Review" at bounding box center [361, 67] width 72 height 13
click at [357, 142] on p "Resubmit" at bounding box center [354, 139] width 24 height 10
click at [146, 178] on div at bounding box center [313, 216] width 578 height 277
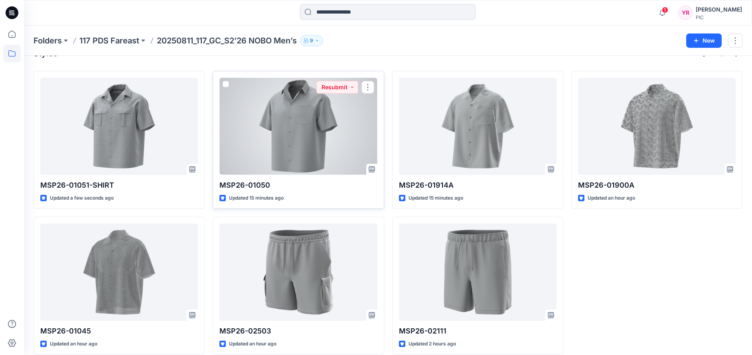
scroll to position [28, 0]
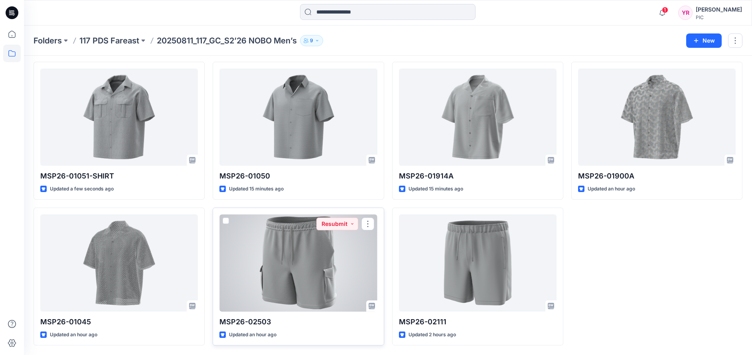
click at [303, 289] on div at bounding box center [298, 263] width 158 height 97
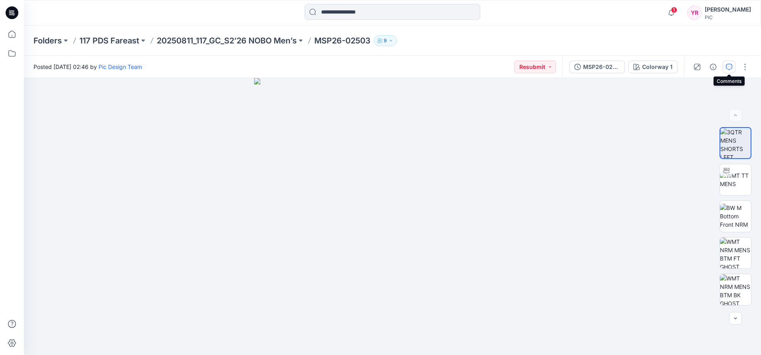
click at [731, 65] on icon "button" at bounding box center [729, 67] width 6 height 6
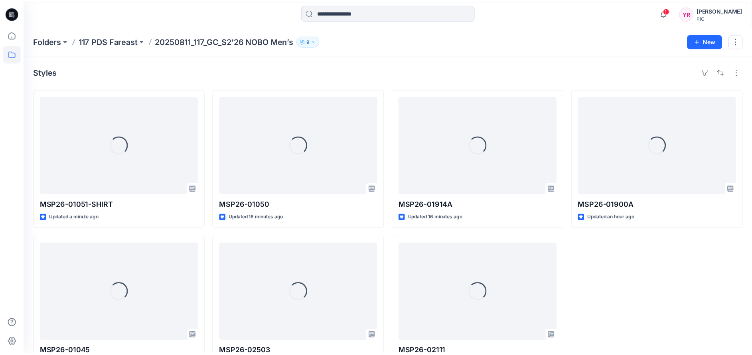
scroll to position [28, 0]
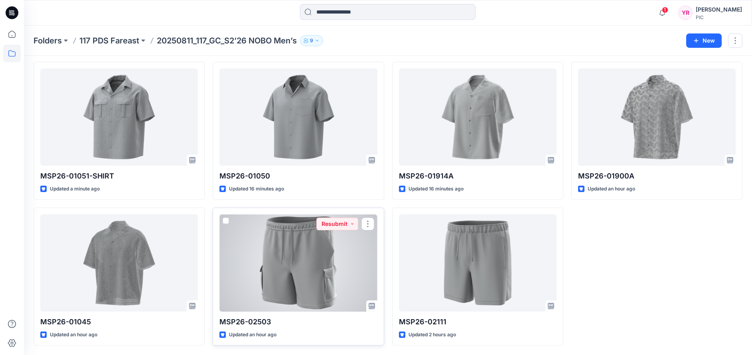
click at [318, 248] on div at bounding box center [298, 263] width 158 height 97
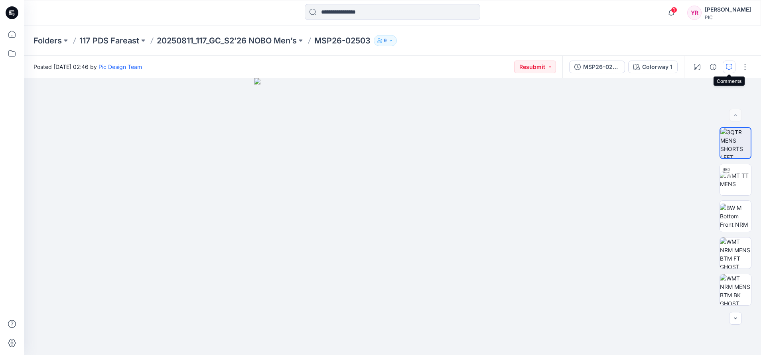
click at [729, 67] on icon "button" at bounding box center [729, 67] width 6 height 6
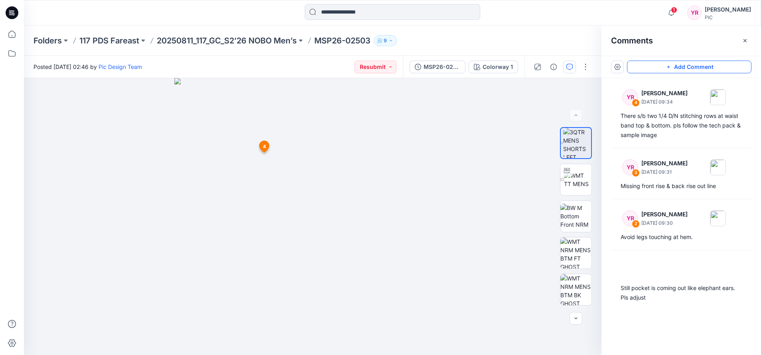
click at [682, 66] on button "Add Comment" at bounding box center [689, 67] width 124 height 13
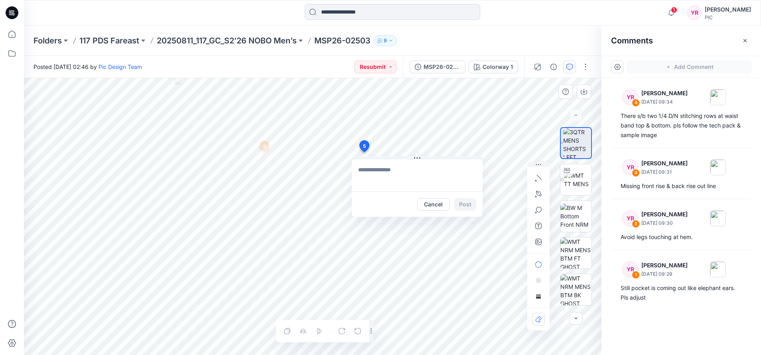
click at [363, 152] on div "5 Cancel Post 4 YR Yeshmi Randike August 15, 2025 09:34 There s/b two 1/4 D/N s…" at bounding box center [313, 216] width 578 height 277
type textarea "**********"
click at [466, 205] on button "Post" at bounding box center [465, 204] width 22 height 13
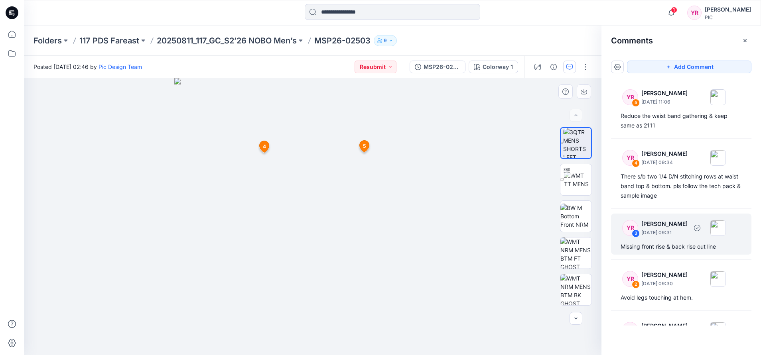
drag, startPoint x: 689, startPoint y: 243, endPoint x: 704, endPoint y: 244, distance: 15.2
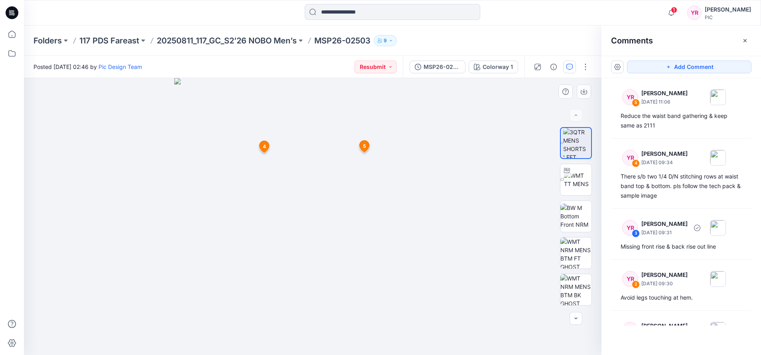
drag, startPoint x: 704, startPoint y: 244, endPoint x: 408, endPoint y: 251, distance: 296.1
click at [408, 251] on img at bounding box center [312, 216] width 277 height 277
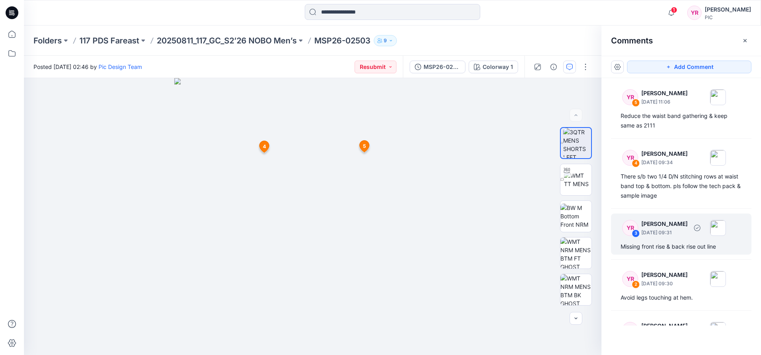
click at [672, 241] on div "YR 3 Yeshmi Randike August 15, 2025 09:31 Missing front rise & back rise out li…" at bounding box center [681, 234] width 140 height 41
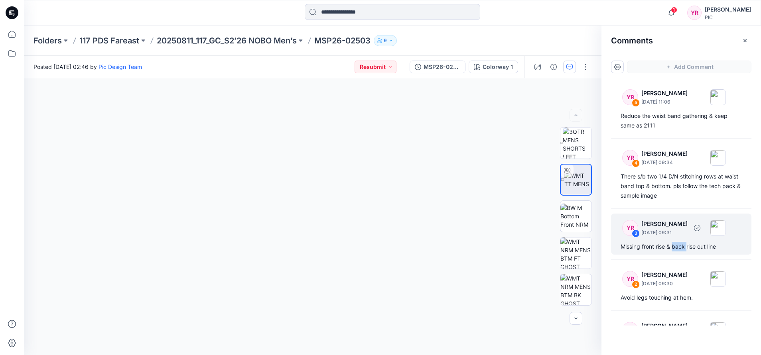
click at [672, 241] on div "YR 3 Yeshmi Randike August 15, 2025 09:31 Missing front rise & back rise out li…" at bounding box center [681, 234] width 140 height 41
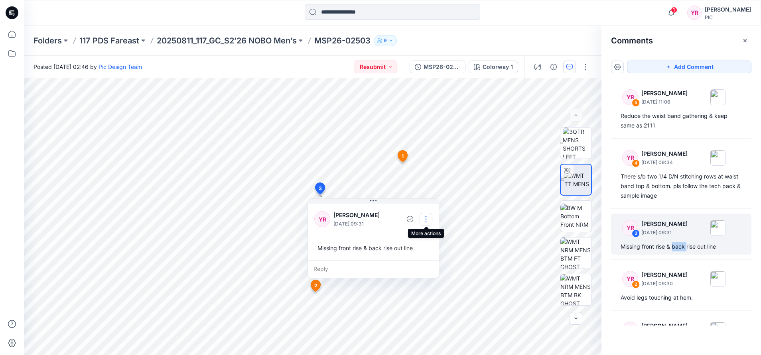
click at [424, 218] on button "button" at bounding box center [426, 219] width 13 height 13
click at [429, 236] on p "Edit comment" at bounding box center [428, 238] width 36 height 8
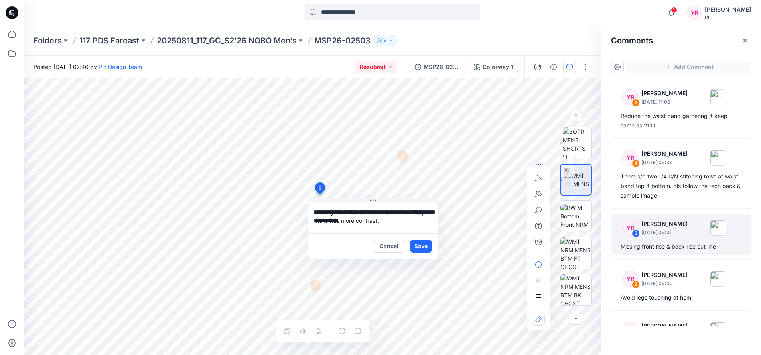
click at [318, 212] on textarea "**********" at bounding box center [373, 218] width 131 height 32
type textarea "**********"
click at [418, 243] on button "Save" at bounding box center [421, 246] width 22 height 13
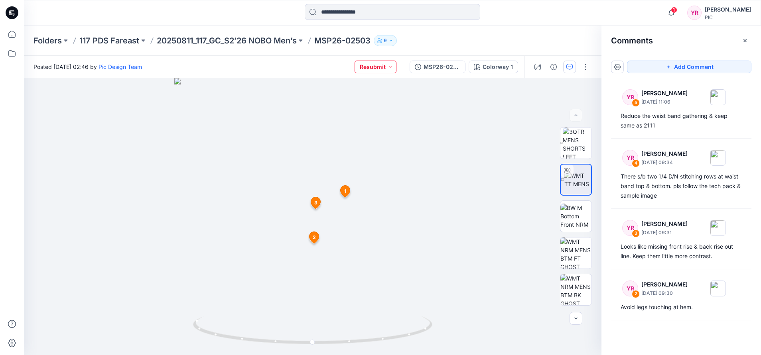
click at [389, 71] on button "Resubmit" at bounding box center [376, 67] width 42 height 13
click at [452, 225] on div at bounding box center [313, 216] width 578 height 277
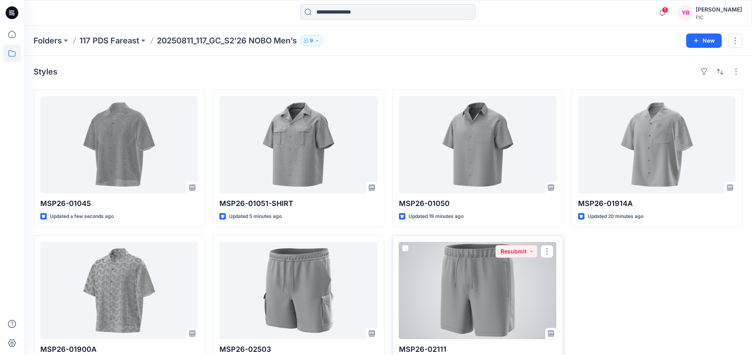
click at [542, 310] on div at bounding box center [478, 290] width 158 height 97
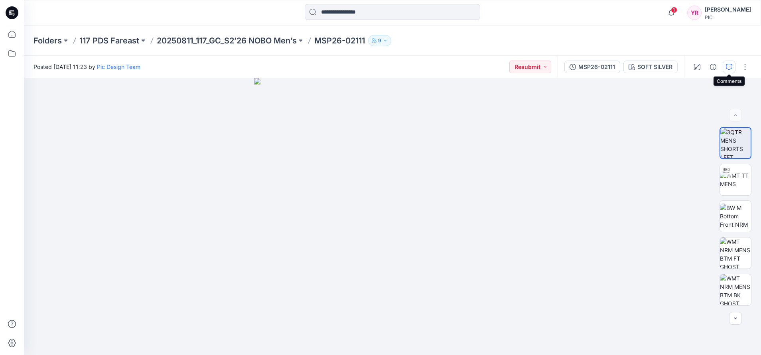
click at [731, 66] on icon "button" at bounding box center [729, 67] width 6 height 6
